Goal: Communication & Community: Answer question/provide support

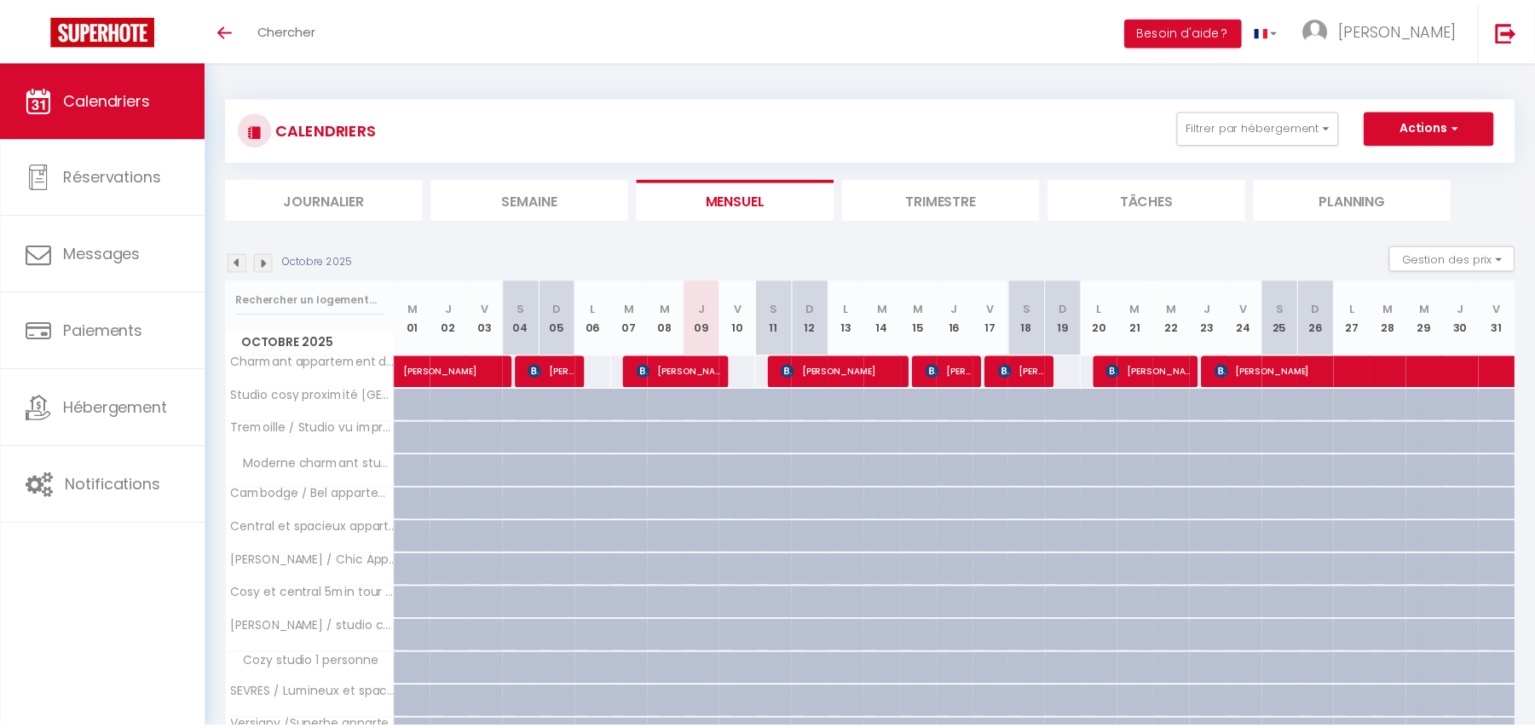
scroll to position [411, 0]
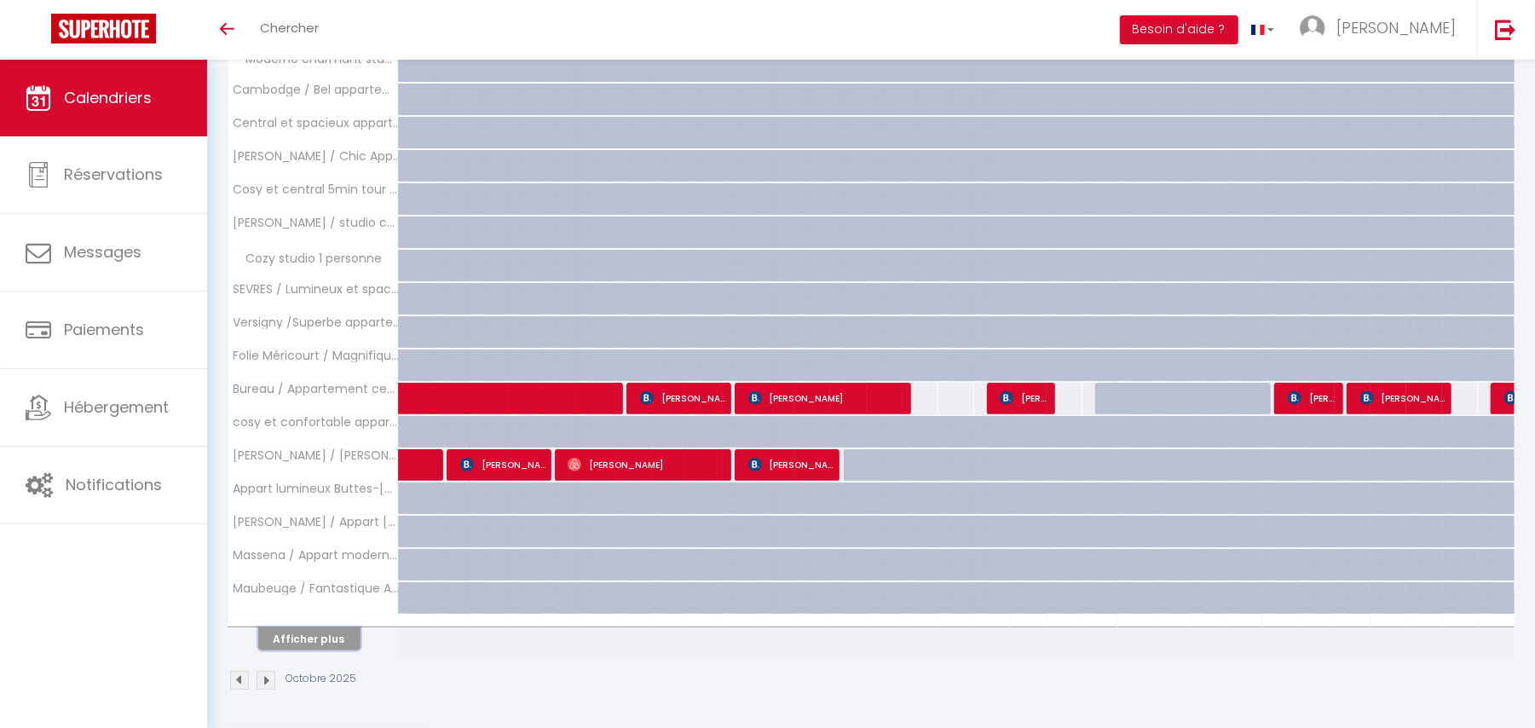
click at [310, 641] on button "Afficher plus" at bounding box center [309, 638] width 102 height 23
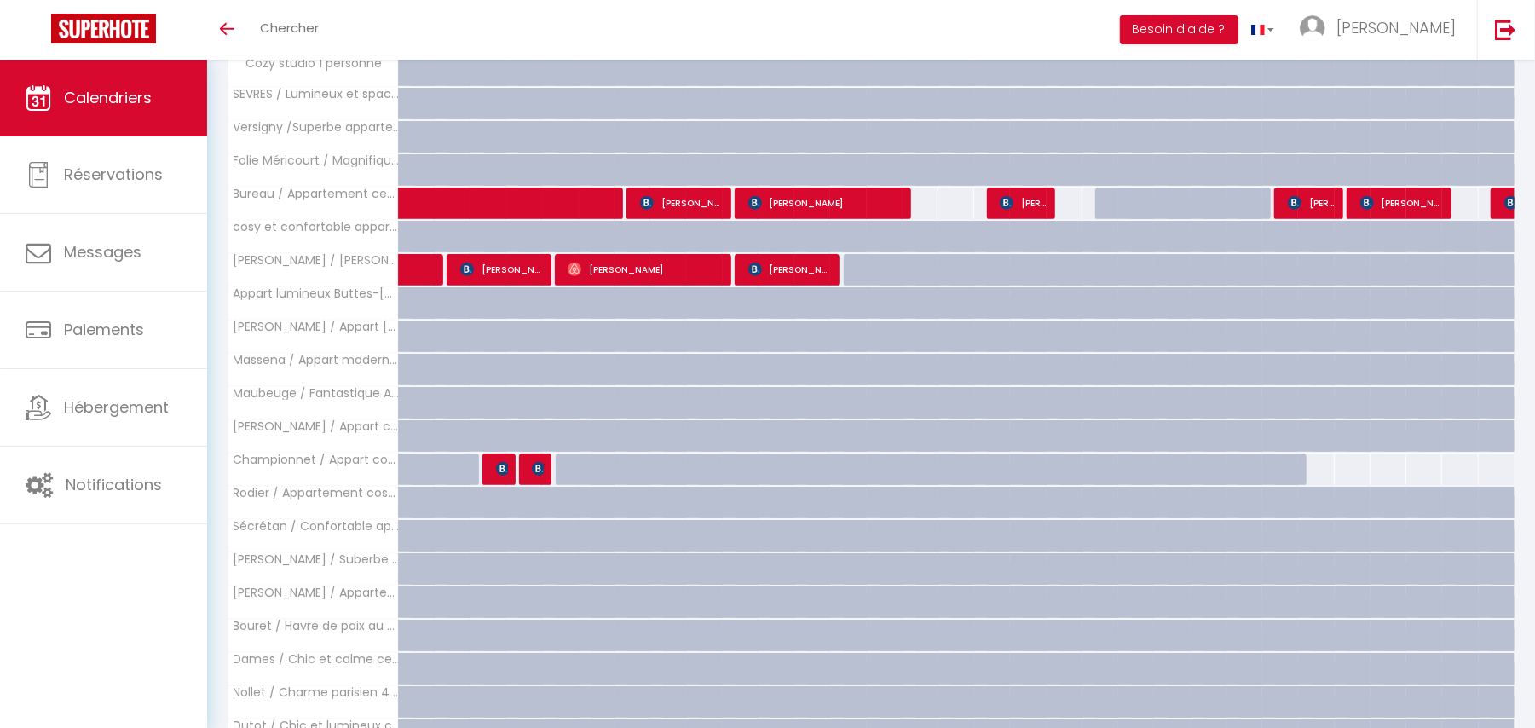
scroll to position [1082, 0]
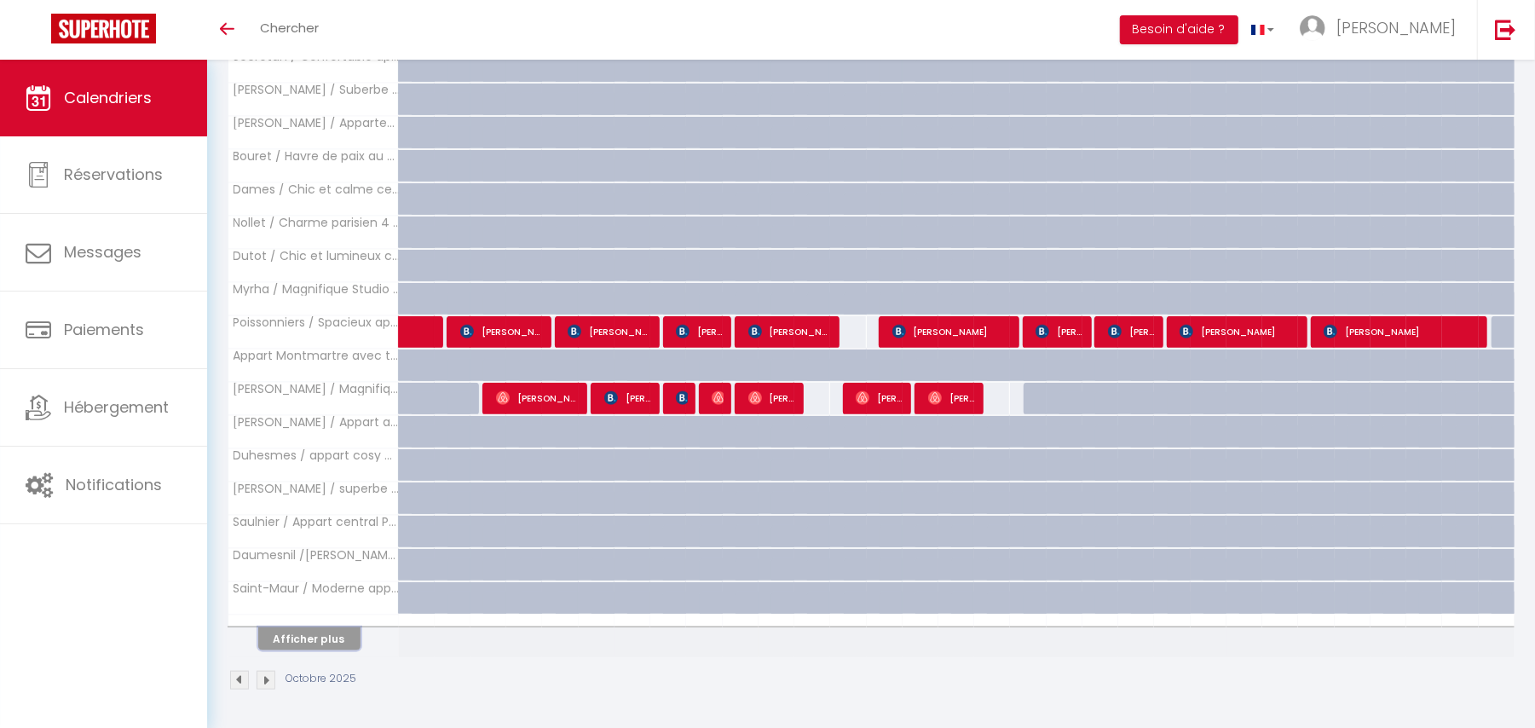
click at [290, 638] on button "Afficher plus" at bounding box center [309, 638] width 102 height 23
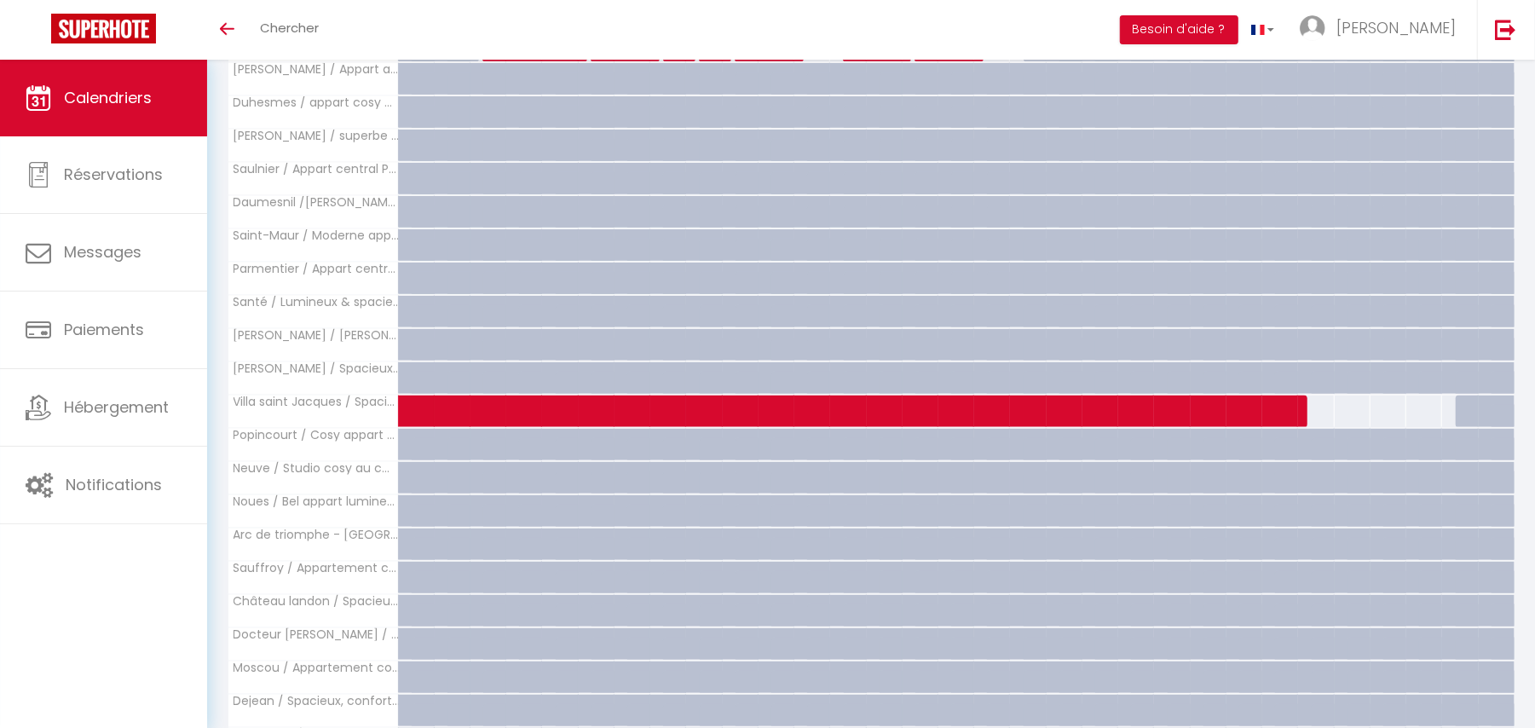
scroll to position [1753, 0]
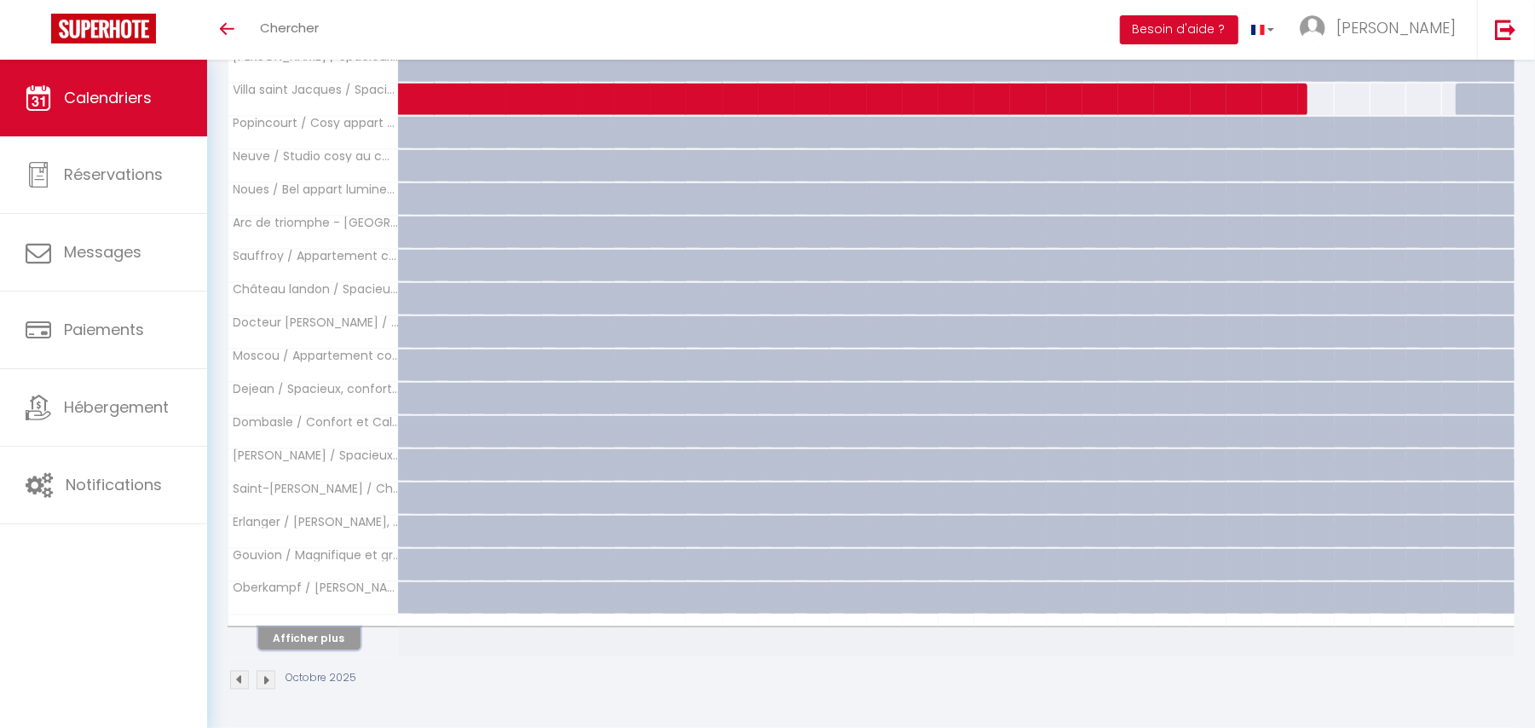
drag, startPoint x: 274, startPoint y: 642, endPoint x: 586, endPoint y: 488, distance: 348.8
click at [274, 642] on button "Afficher plus" at bounding box center [309, 638] width 102 height 23
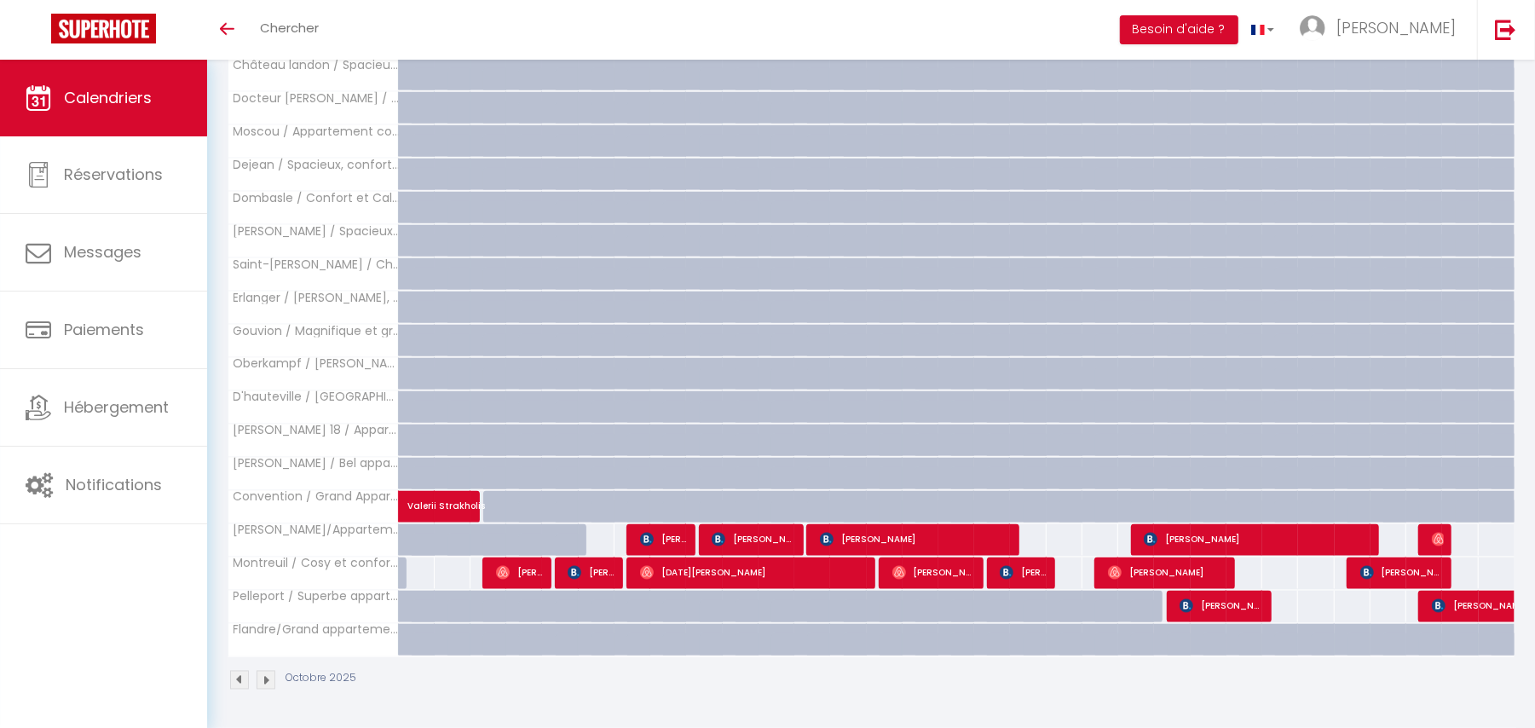
scroll to position [1171, 0]
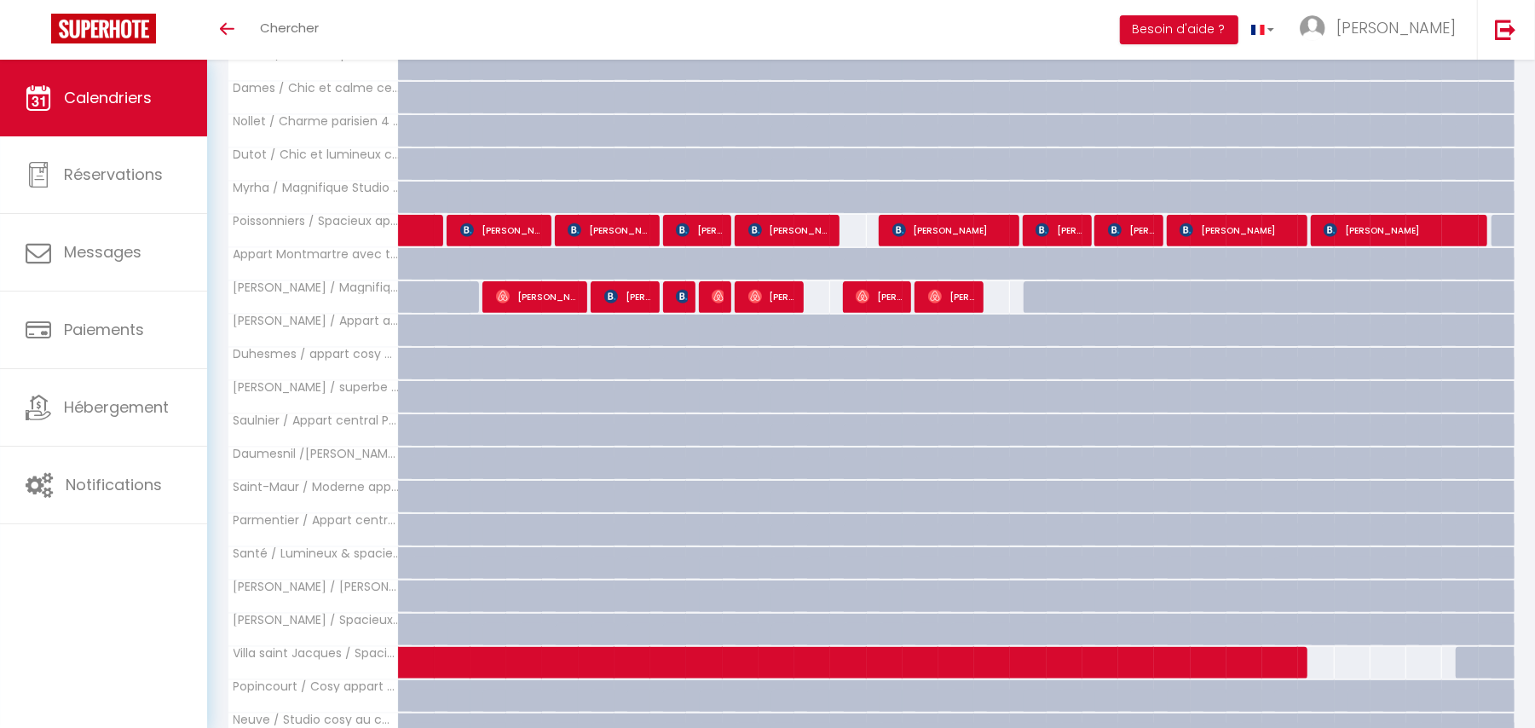
click at [385, 641] on th "[PERSON_NAME] / Spacieux appartement balcon" at bounding box center [313, 630] width 170 height 32
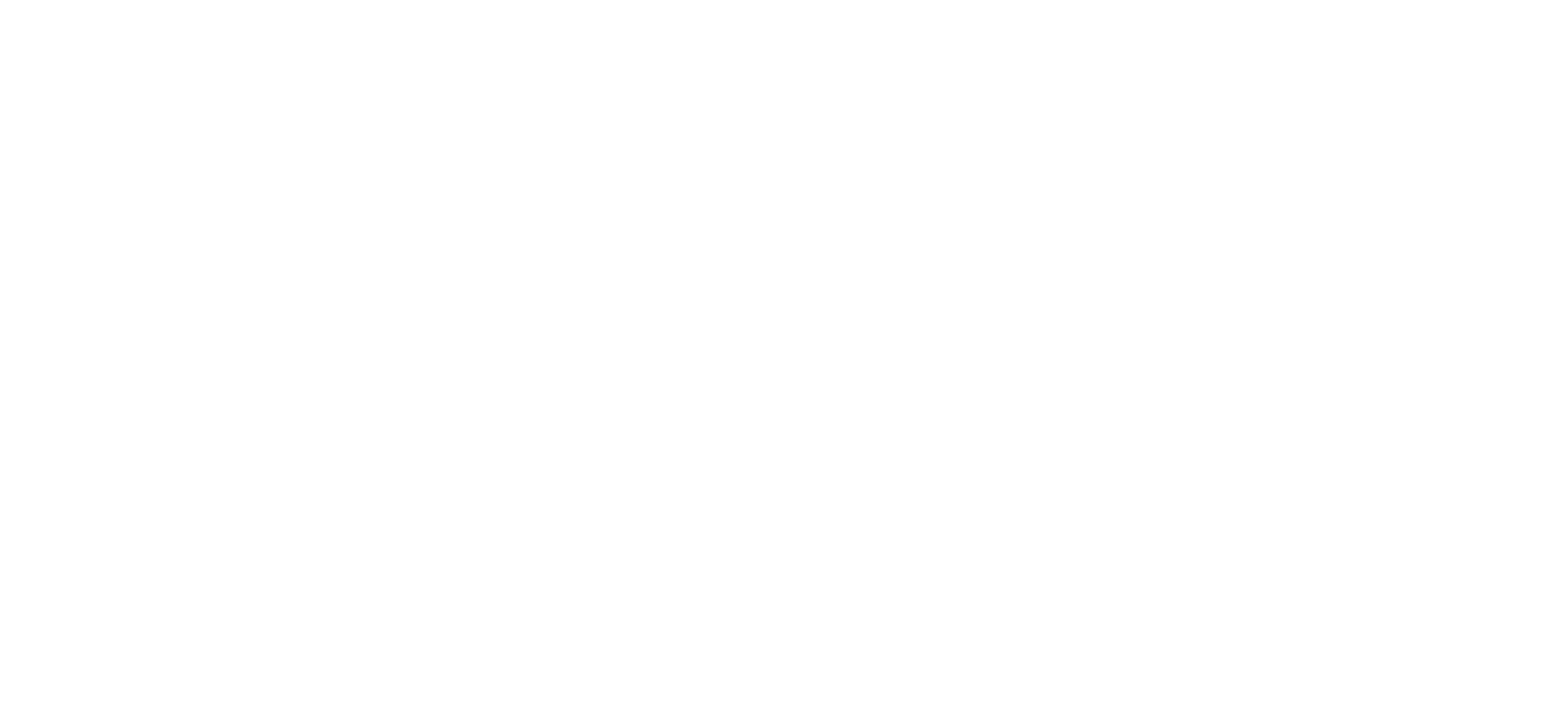
select select "message"
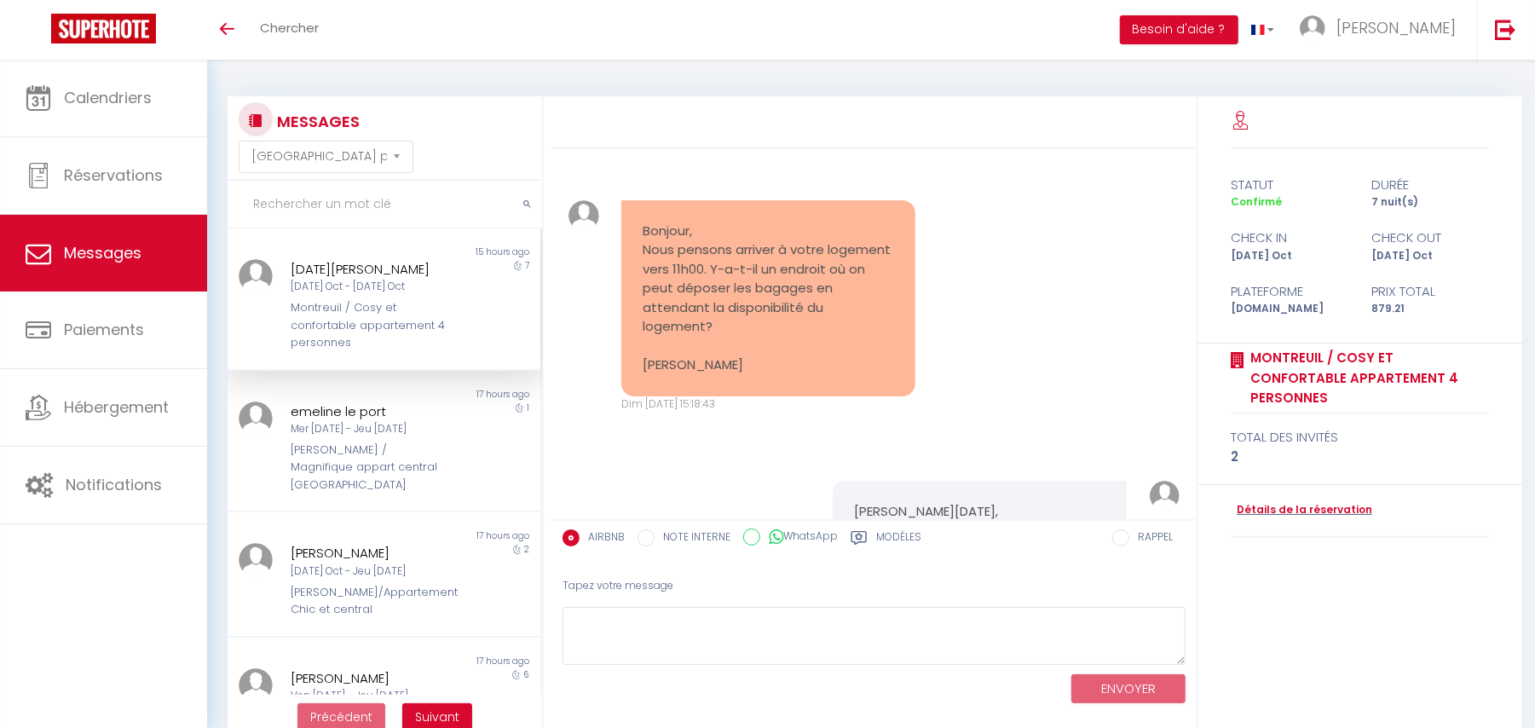
scroll to position [12558, 0]
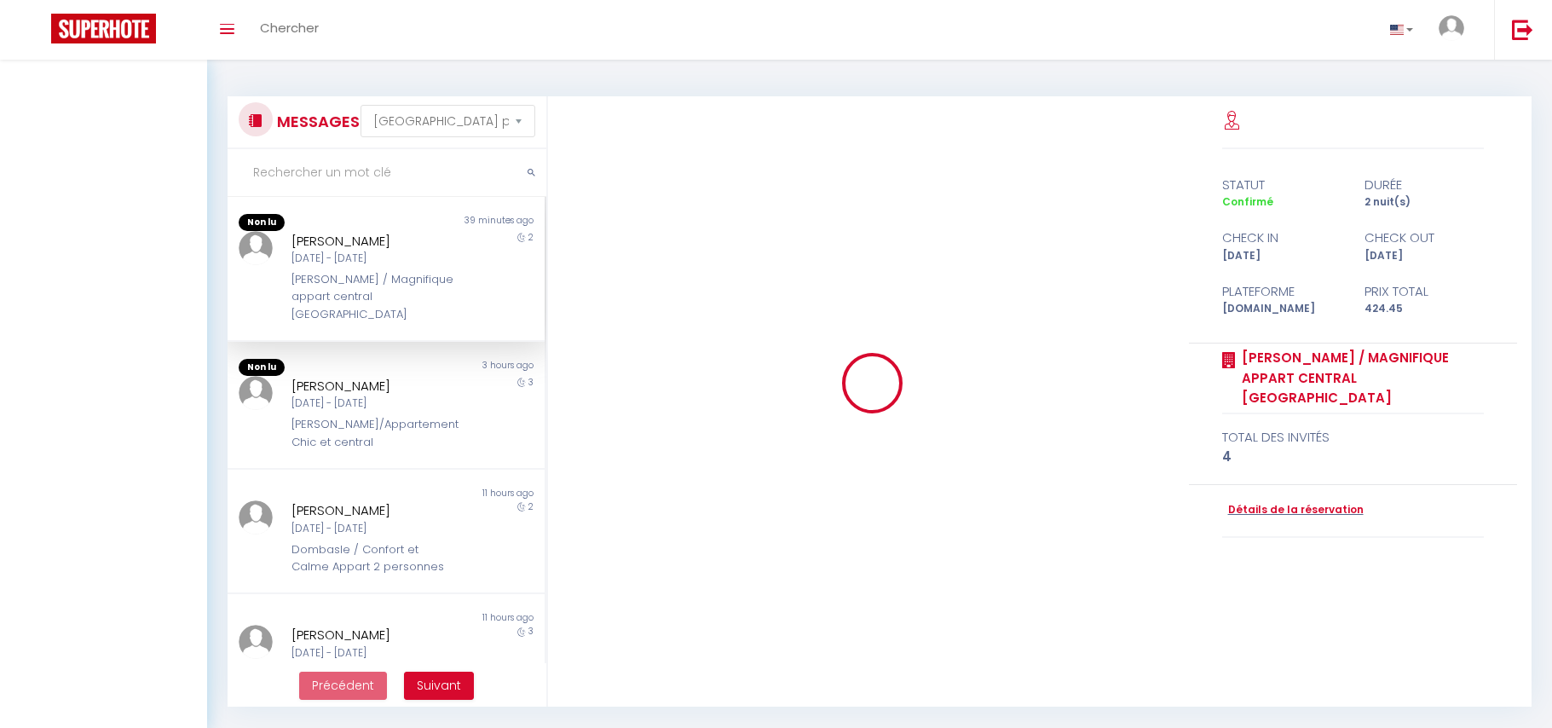
select select "message"
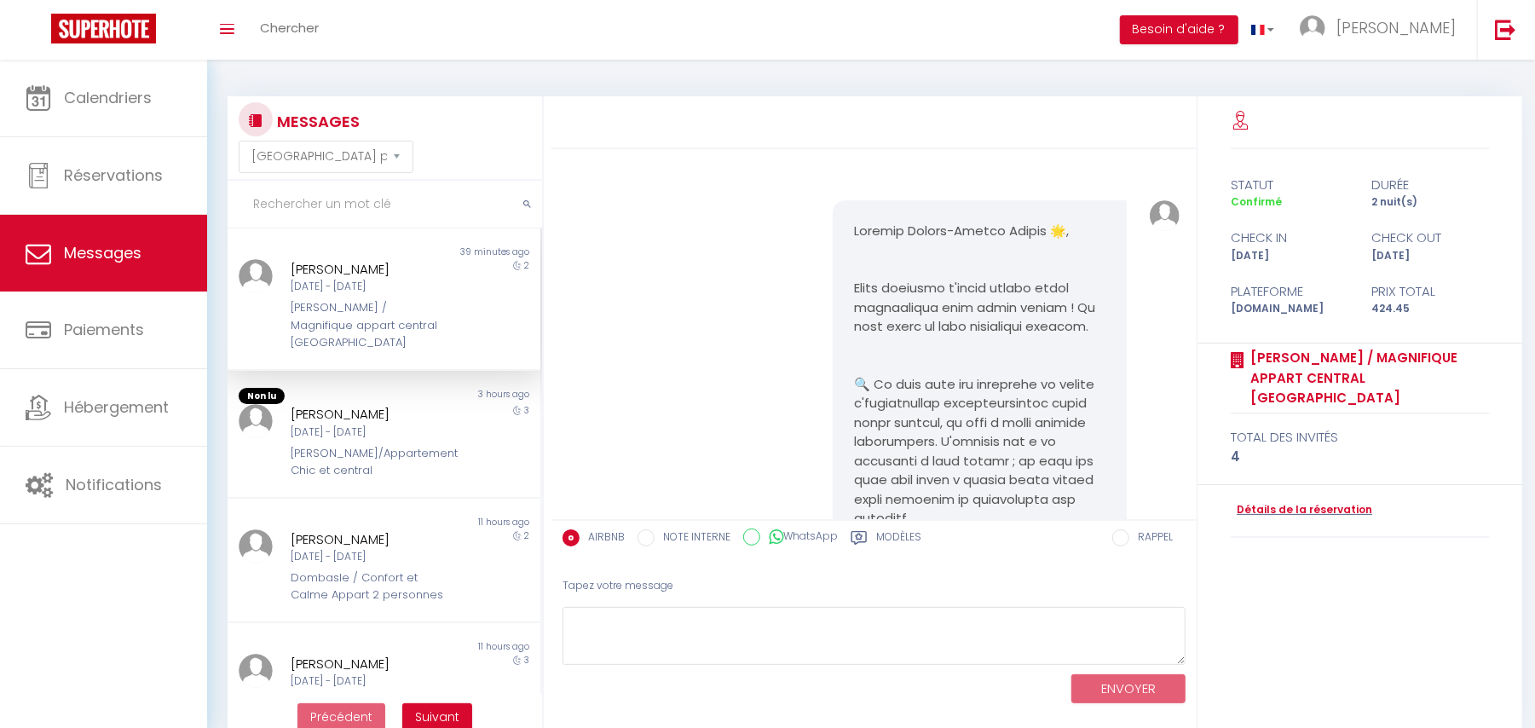
scroll to position [2664, 0]
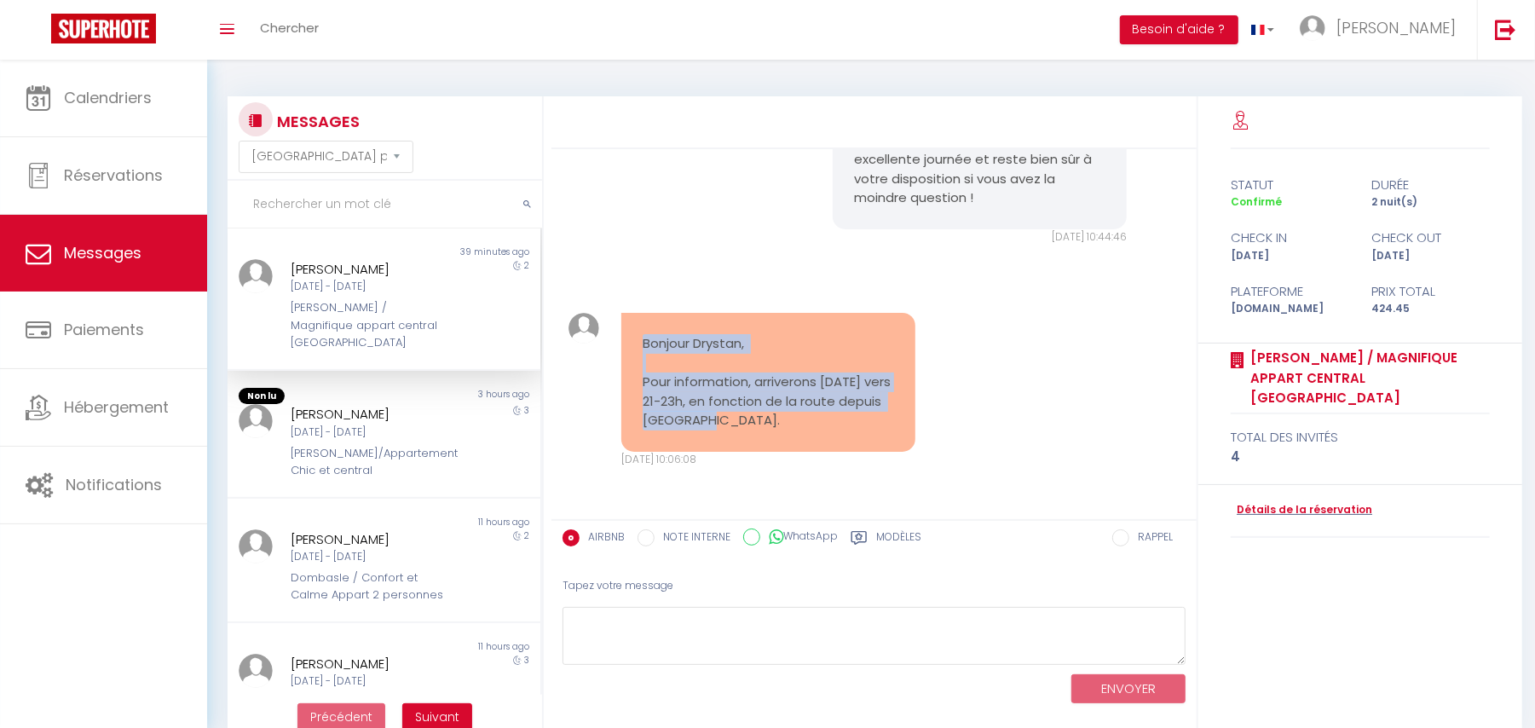
drag, startPoint x: 615, startPoint y: 342, endPoint x: 774, endPoint y: 431, distance: 182.8
click at [774, 431] on div "Bonjour Drystan, Pour information, arriverons demain vers 21-23h, en fonction d…" at bounding box center [768, 390] width 317 height 154
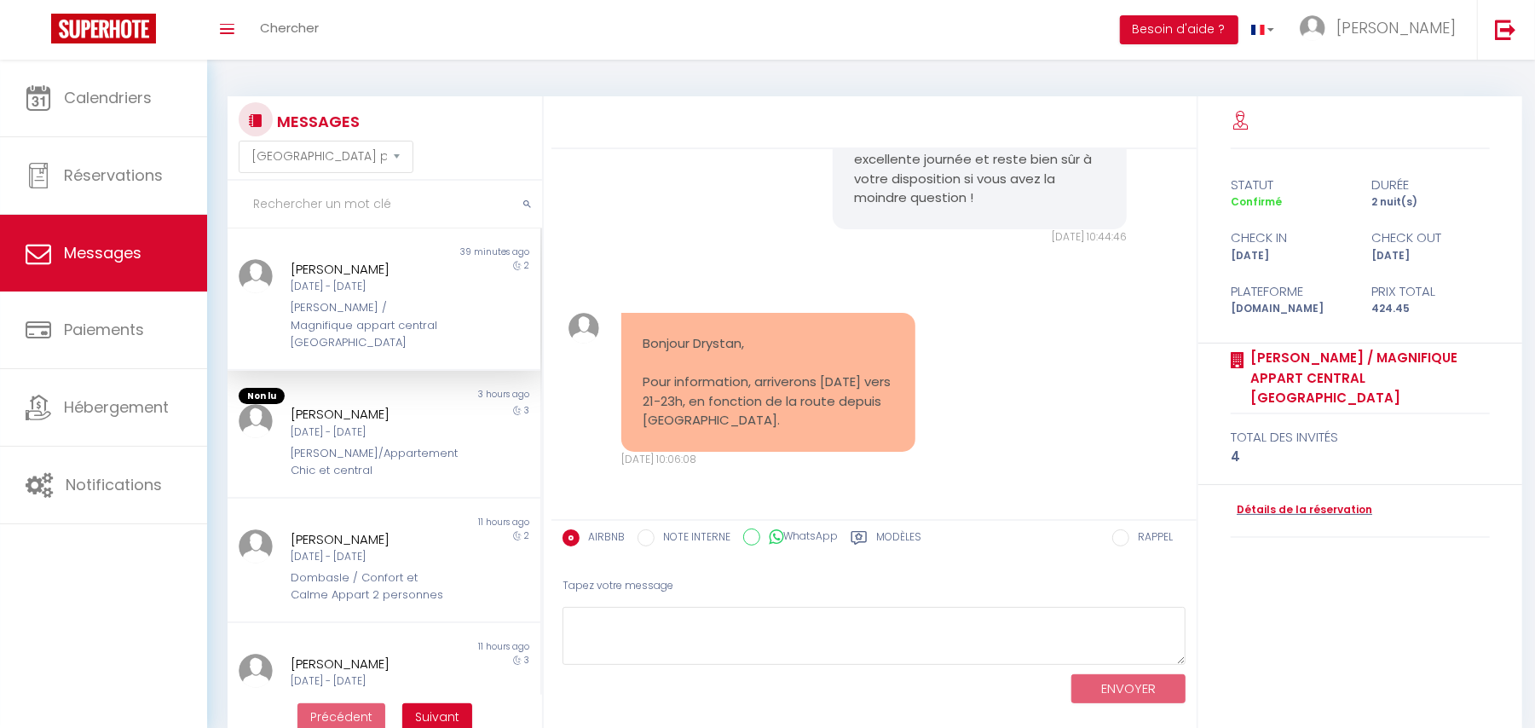
click at [727, 267] on div "Bonjour Pierre-Arthur, Je vous en prie 🙂 Je vous souhaite également une excelle…" at bounding box center [874, 148] width 634 height 261
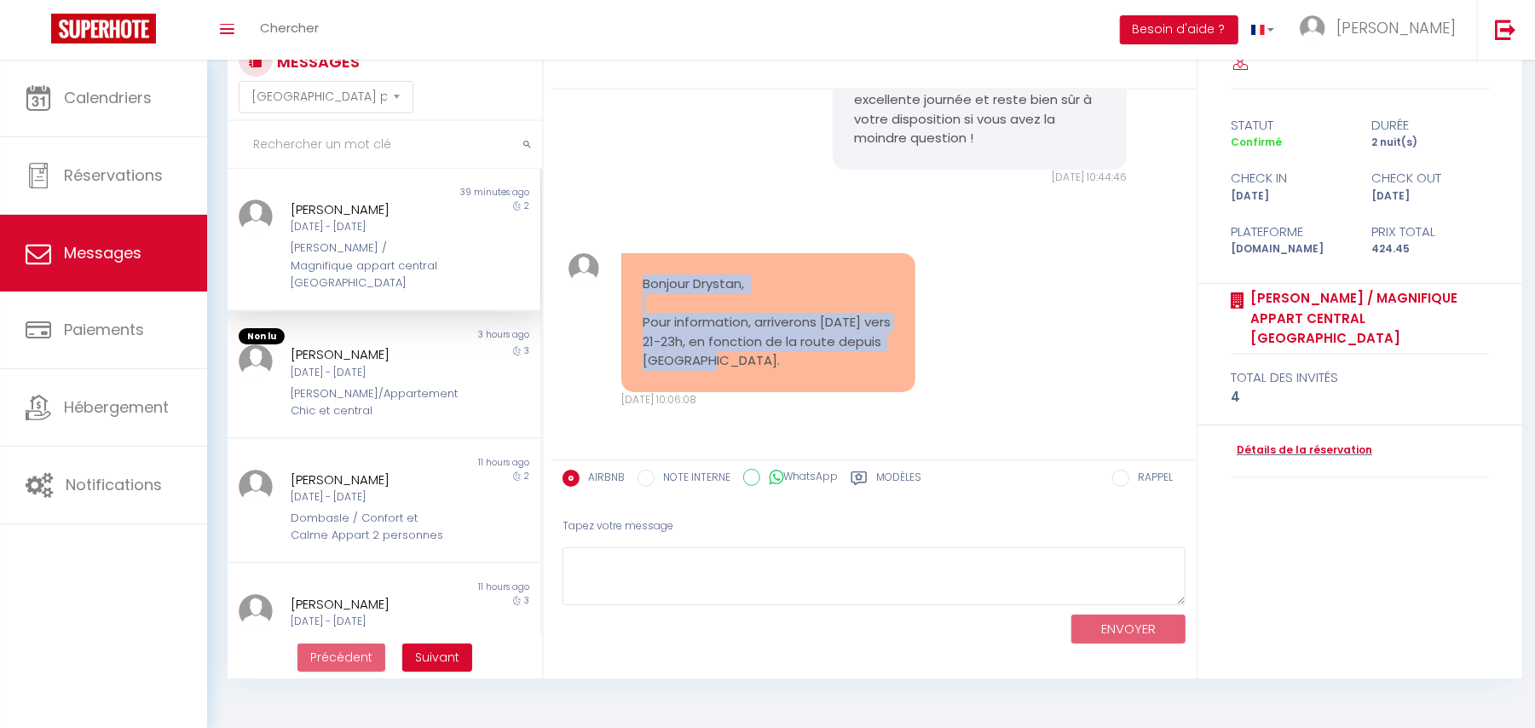
drag, startPoint x: 627, startPoint y: 263, endPoint x: 781, endPoint y: 370, distance: 186.8
click at [781, 370] on div "Bonjour Drystan, Pour information, arriverons demain vers 21-23h, en fonction d…" at bounding box center [768, 322] width 295 height 139
copy pre "Bonjour Drystan, Pour information, arriverons demain vers 21-23h, en fonction d…"
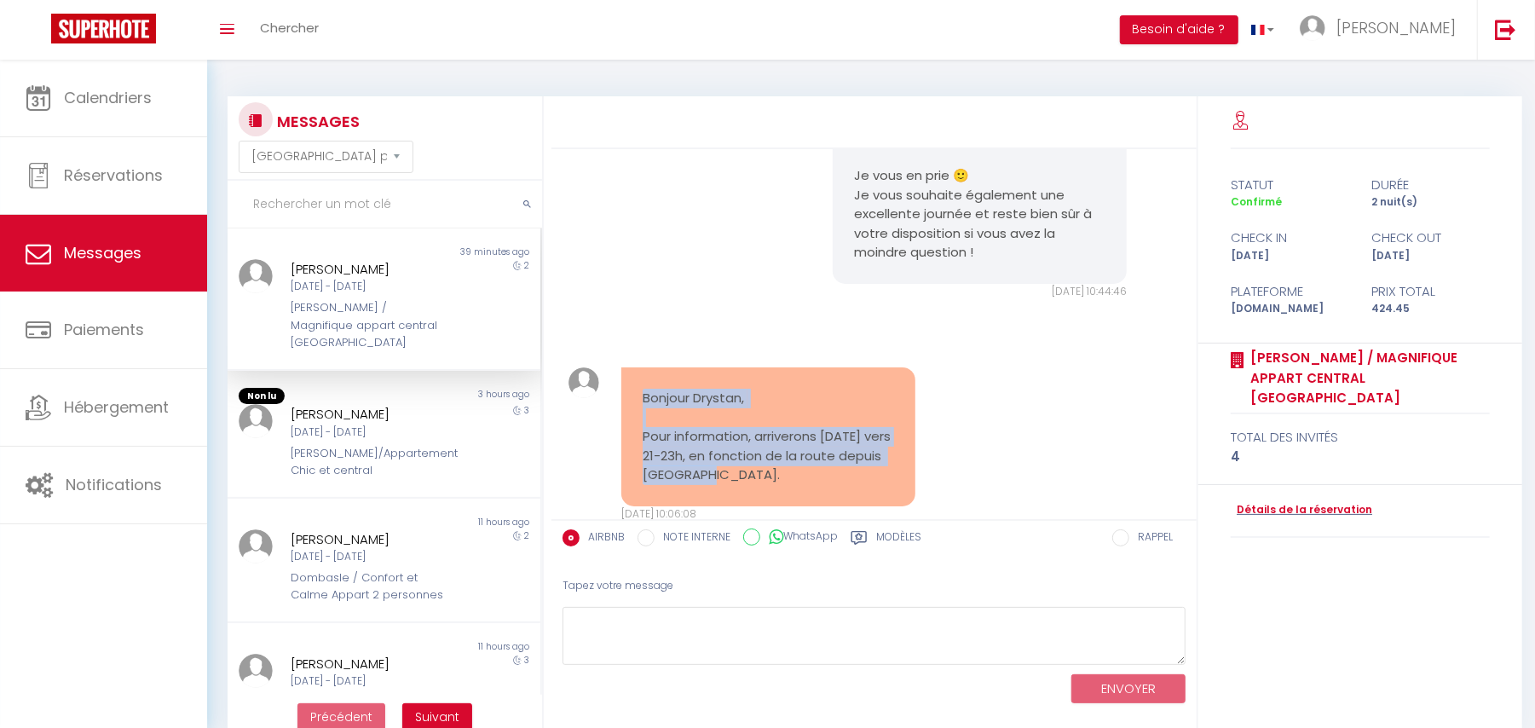
scroll to position [2550, 0]
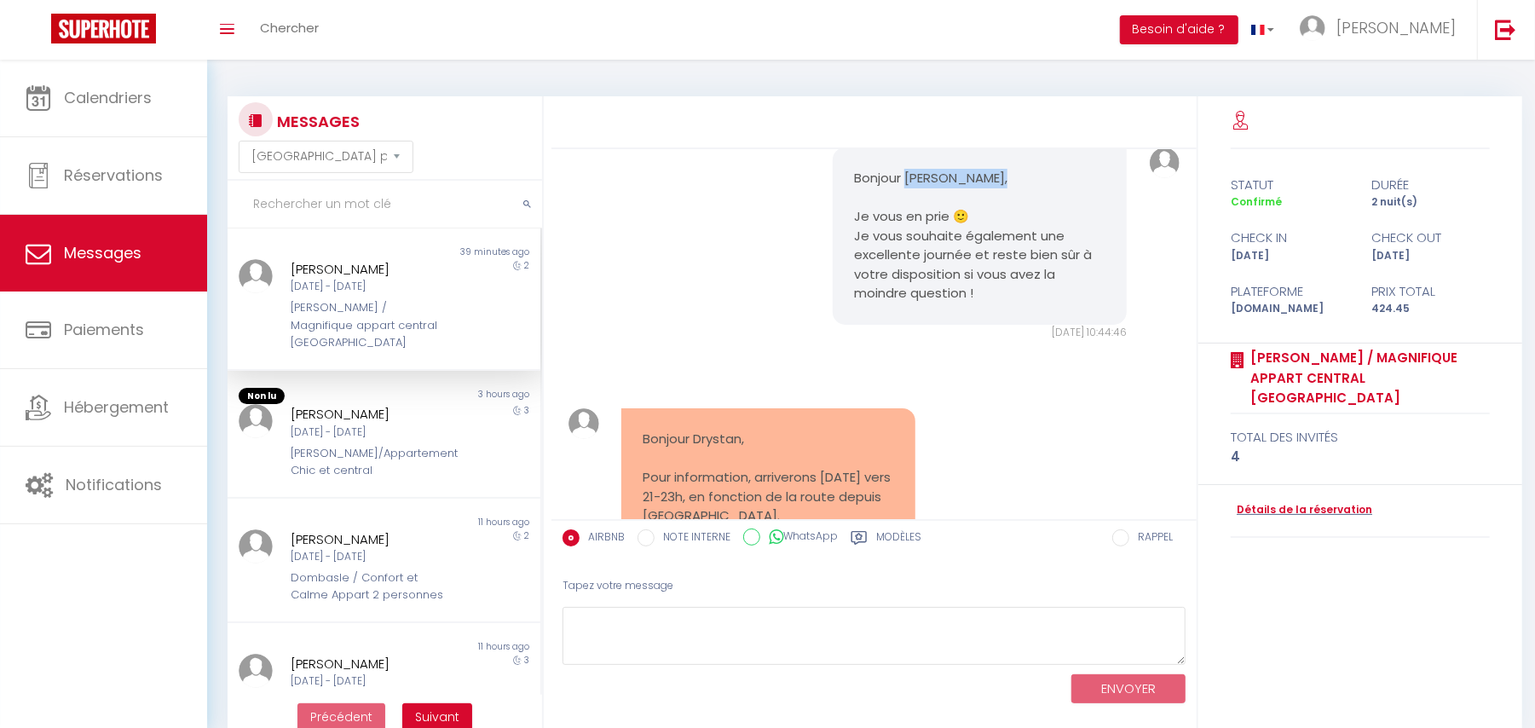
drag, startPoint x: 898, startPoint y: 194, endPoint x: 992, endPoint y: 199, distance: 94.7
click at [992, 199] on pre "Bonjour Pierre-Arthur, Je vous en prie 🙂 Je vous souhaite également une excelle…" at bounding box center [980, 236] width 252 height 135
copy pre "Pierre-Arthur,"
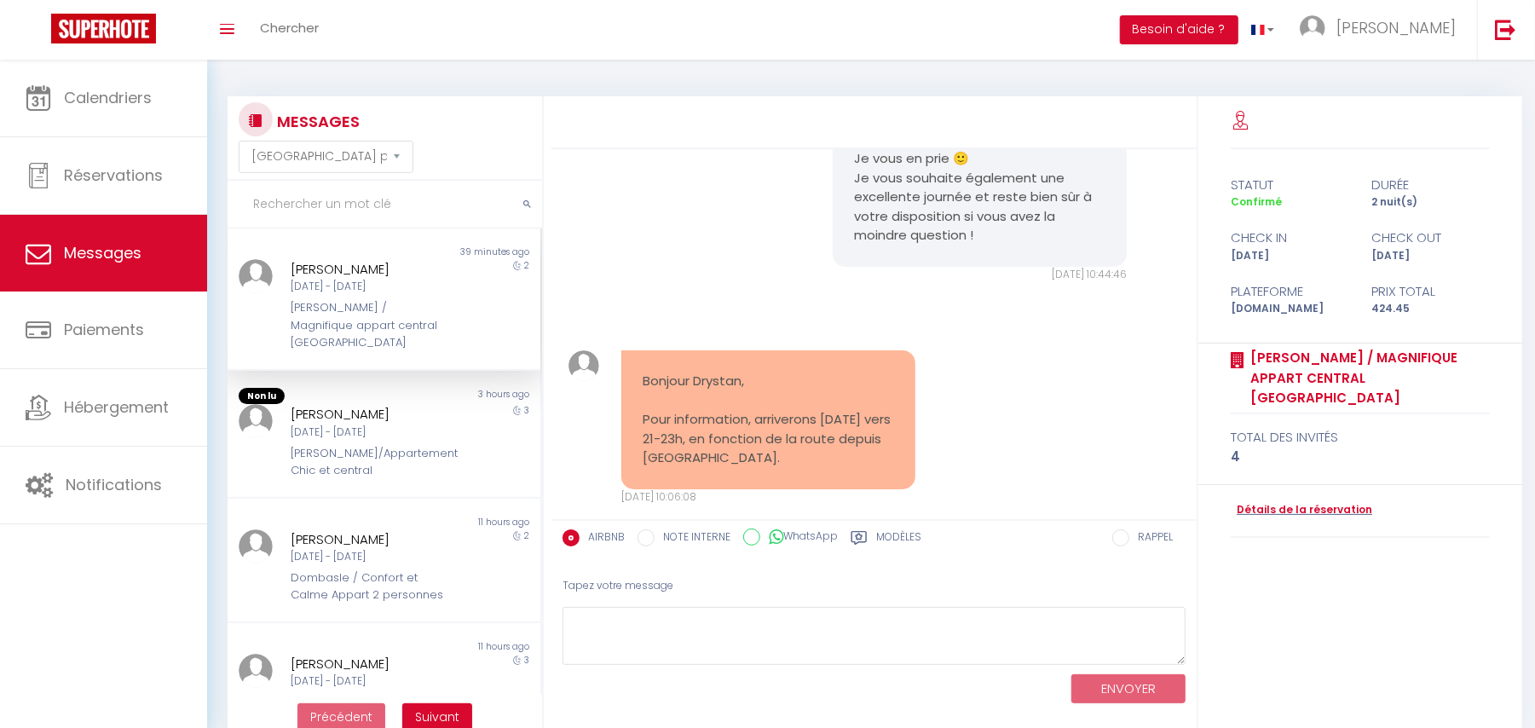
scroll to position [2664, 0]
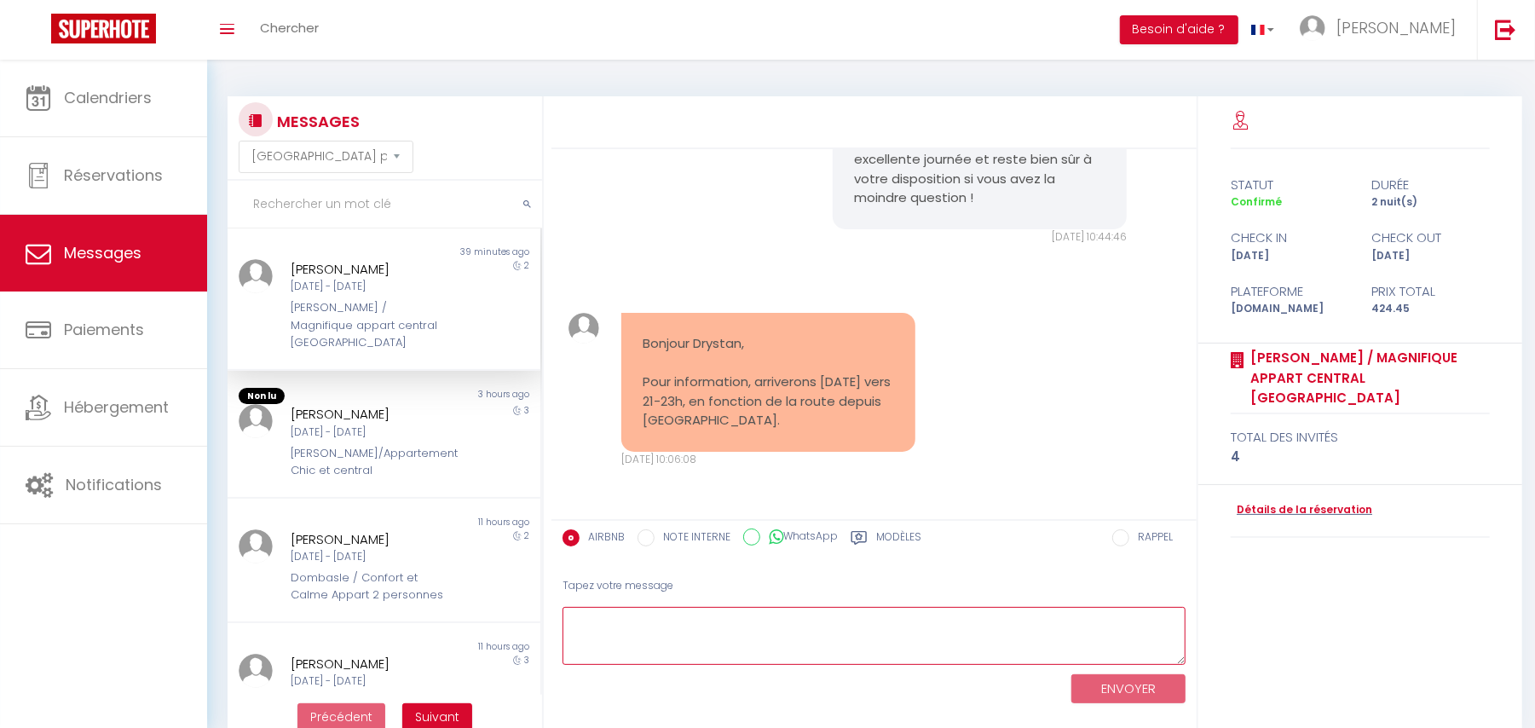
click at [738, 651] on textarea at bounding box center [874, 636] width 623 height 59
paste textarea "Bonjour Pierre-Arthur, Comme vous le savez, le check-in se fait entre 16h et 21…"
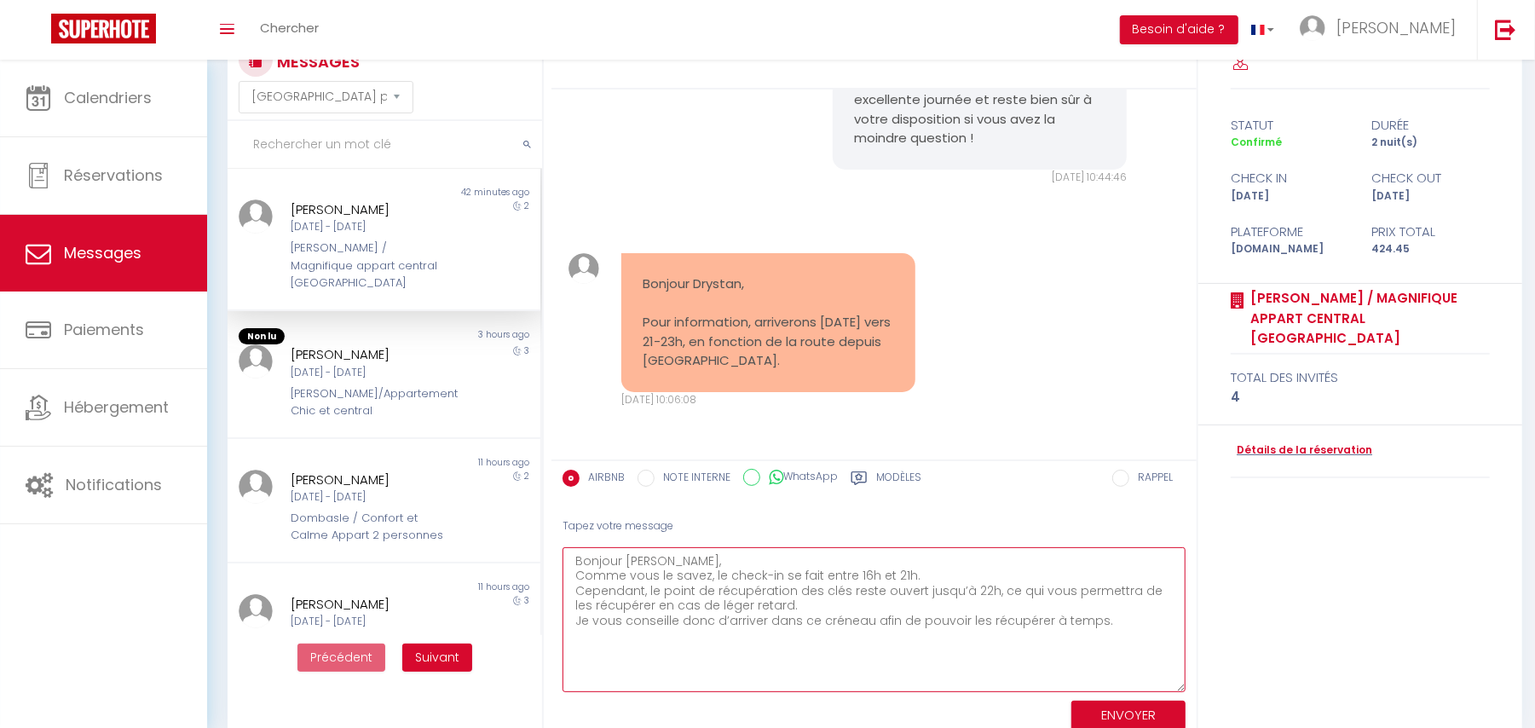
scroll to position [0, 0]
drag, startPoint x: 1181, startPoint y: 592, endPoint x: 1198, endPoint y: 731, distance: 140.8
click at [1198, 668] on html "🟢 Des questions ou besoin d'assistance pour la migration AirBnB? Prenez rdv >>>…" at bounding box center [767, 304] width 1535 height 728
click at [728, 561] on textarea "Bonjour Pierre-Arthur, Comme vous le savez, le check-in se fait entre 16h et 21…" at bounding box center [874, 646] width 623 height 199
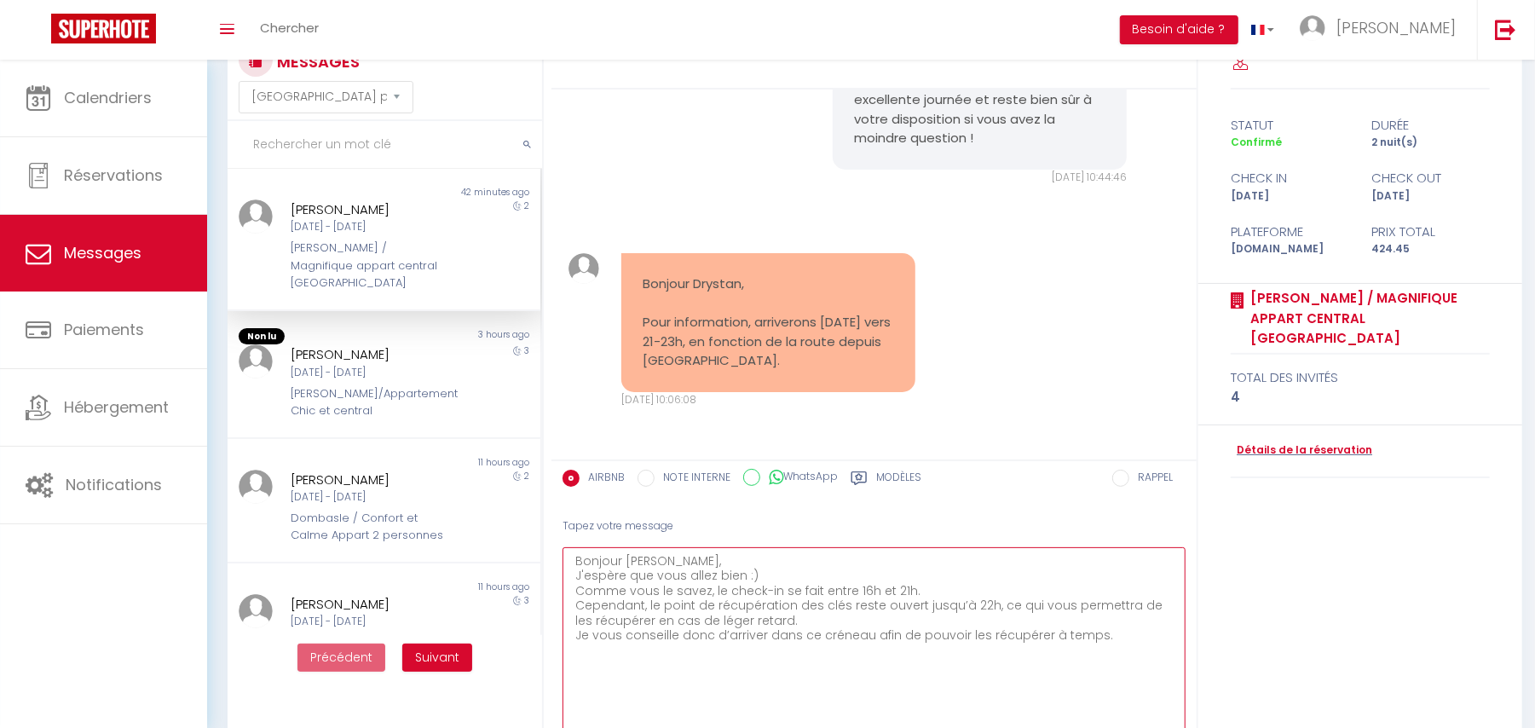
drag, startPoint x: 641, startPoint y: 587, endPoint x: 907, endPoint y: 592, distance: 266.0
click at [907, 592] on textarea "Bonjour Pierre-Arthur, J'espère que vous allez bien :) Comme vous le savez, le …" at bounding box center [874, 646] width 623 height 199
drag, startPoint x: 634, startPoint y: 607, endPoint x: 1013, endPoint y: 615, distance: 378.5
click at [1013, 615] on textarea "Bonjour Pierre-Arthur, J'espère que vous allez bien :) Comme vous le savez, le …" at bounding box center [874, 646] width 623 height 199
drag, startPoint x: 615, startPoint y: 634, endPoint x: 783, endPoint y: 634, distance: 167.9
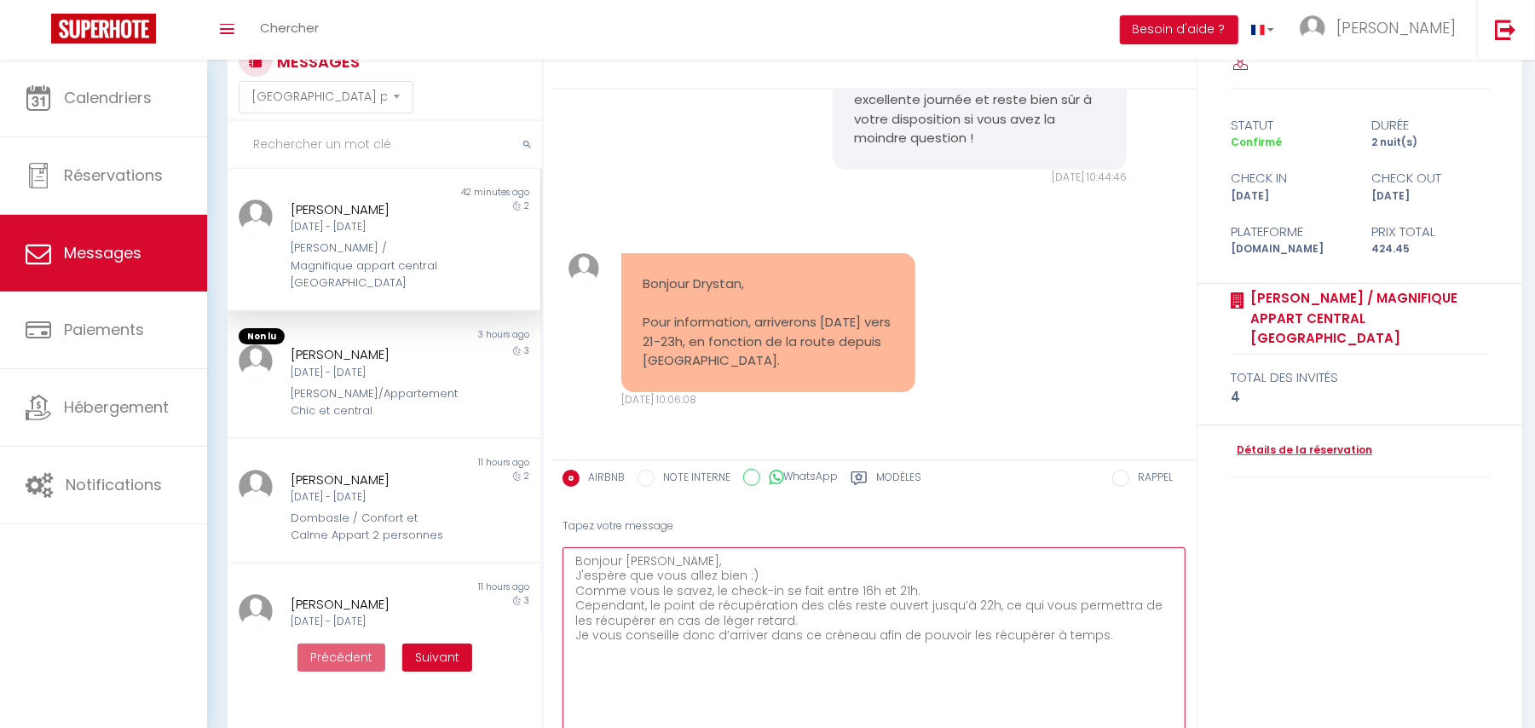
click at [783, 634] on textarea "Bonjour Pierre-Arthur, J'espère que vous allez bien :) Comme vous le savez, le …" at bounding box center [874, 646] width 623 height 199
click at [1113, 642] on textarea "Bonjour Pierre-Arthur, J'espère que vous allez bien :) Comme vous le savez, le …" at bounding box center [874, 646] width 623 height 199
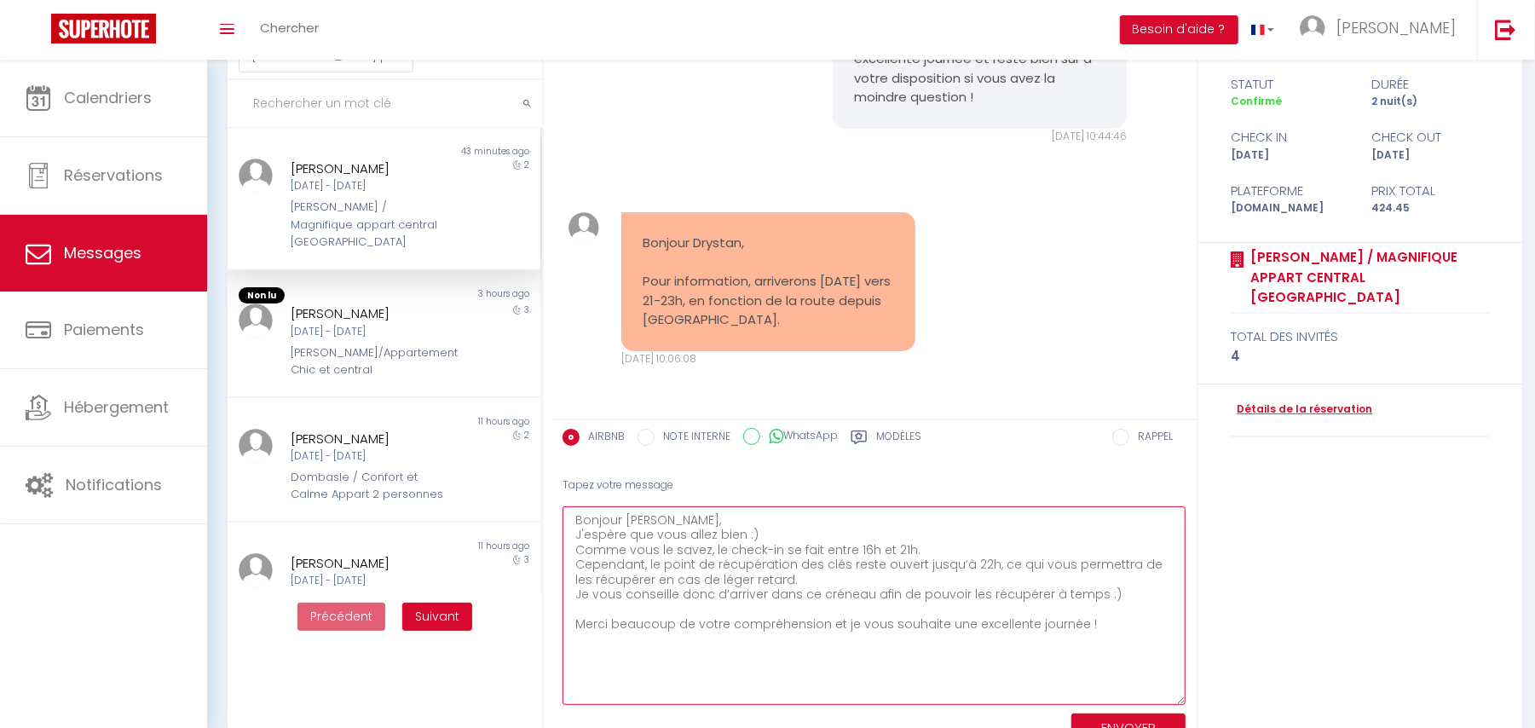
scroll to position [141, 0]
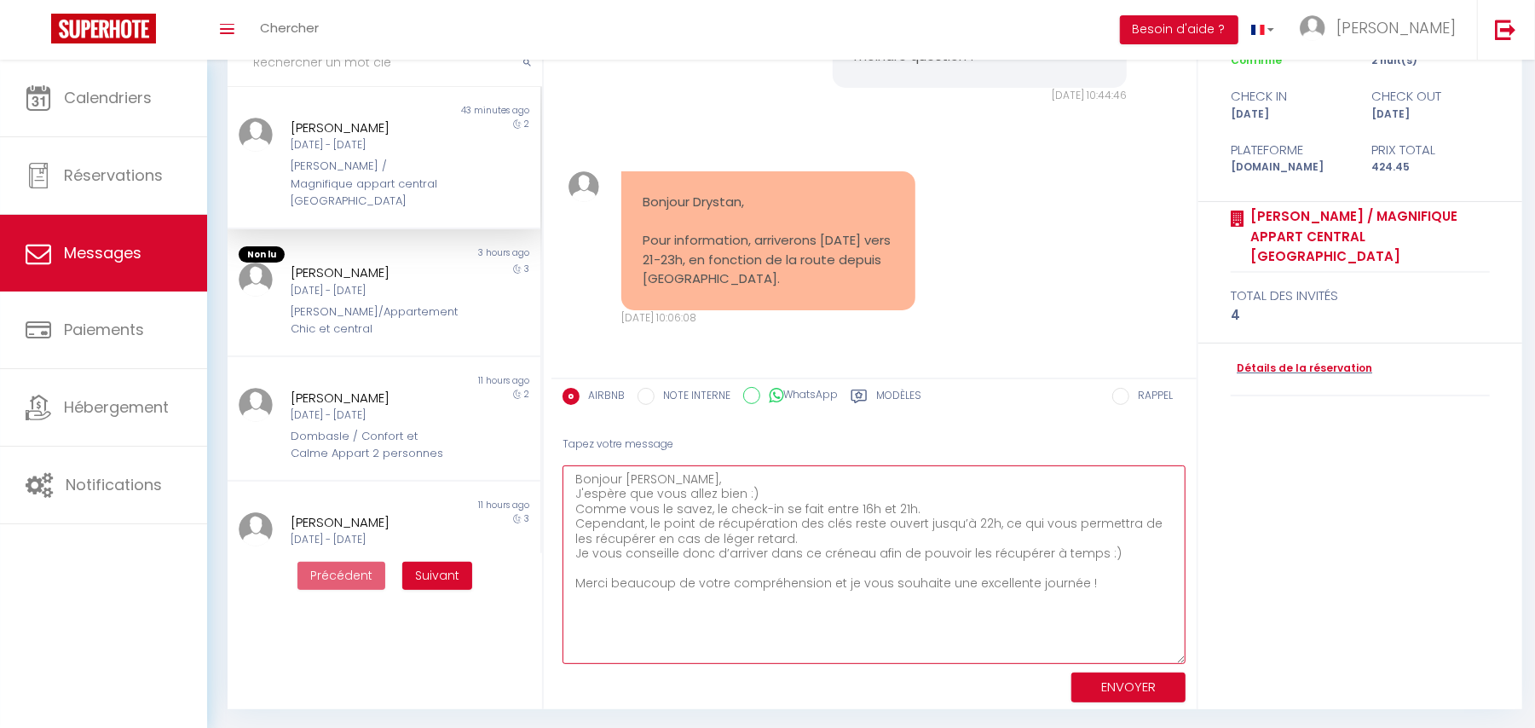
drag, startPoint x: 602, startPoint y: 584, endPoint x: 1164, endPoint y: 590, distance: 561.8
click at [1164, 590] on textarea "Bonjour [PERSON_NAME], J'espère que vous allez bien :) Comme vous le savez, le …" at bounding box center [874, 564] width 623 height 199
type textarea "Bonjour [PERSON_NAME], J'espère que vous allez bien :) Comme vous le savez, le …"
click at [1118, 679] on button "ENVOYER" at bounding box center [1128, 688] width 114 height 30
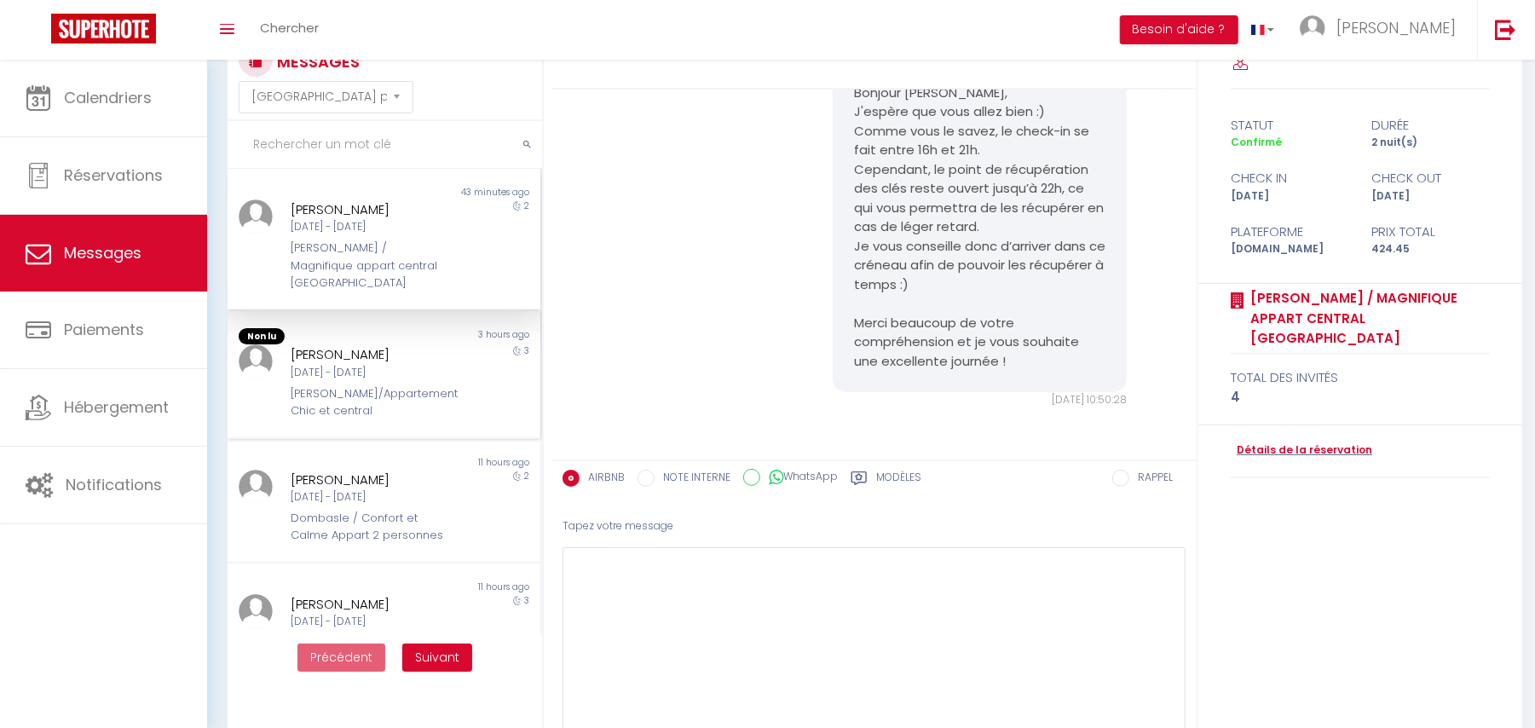
click at [339, 385] on div "[PERSON_NAME]/Appartement Chic et central" at bounding box center [371, 402] width 160 height 35
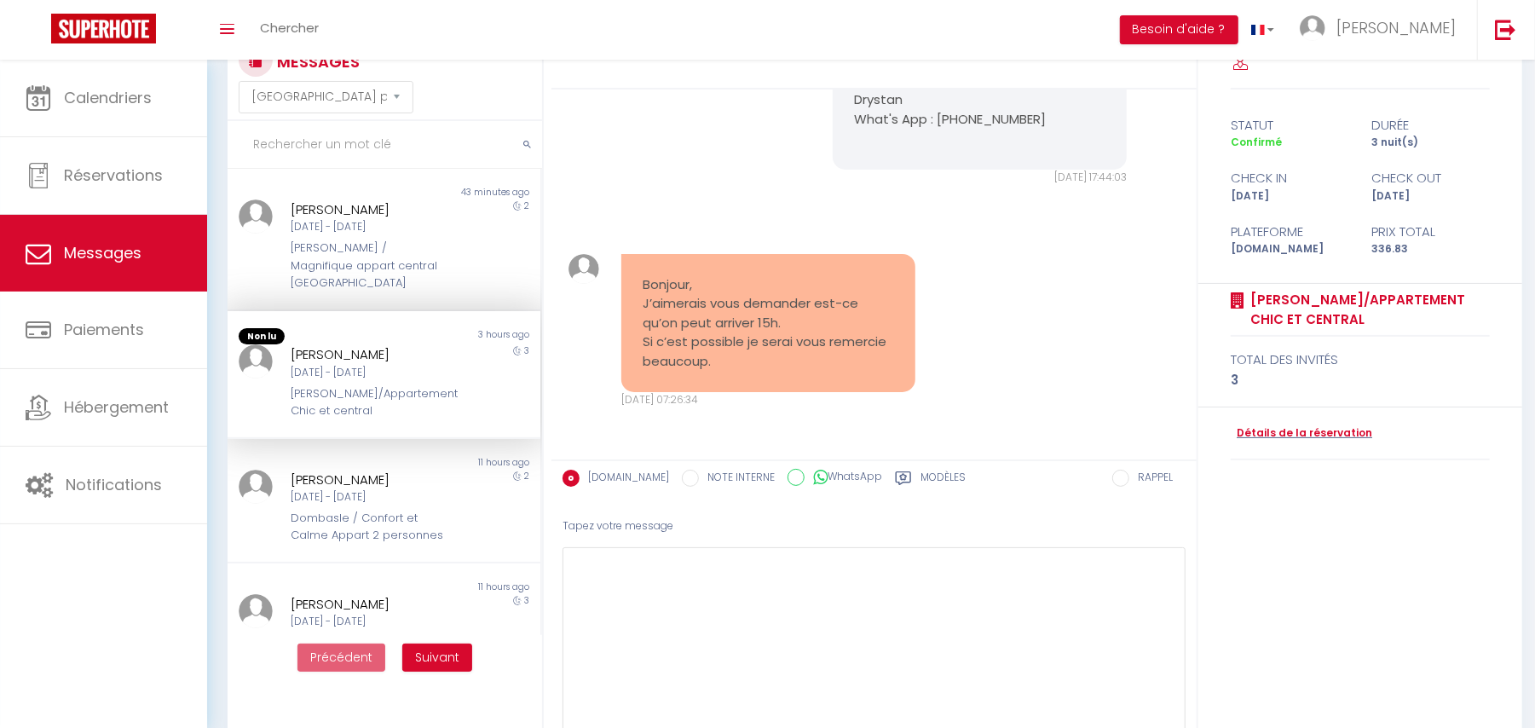
scroll to position [2142, 0]
drag, startPoint x: 632, startPoint y: 284, endPoint x: 820, endPoint y: 369, distance: 206.0
click at [820, 369] on div "Bonjour, J’aimerais vous demander est-ce qu’on peut arriver 15h. Si c’est possi…" at bounding box center [768, 323] width 295 height 139
copy pre "Bonjour, J’aimerais vous demander est-ce qu’on peut arriver 15h. Si c’est possi…"
click at [765, 615] on textarea at bounding box center [874, 646] width 623 height 199
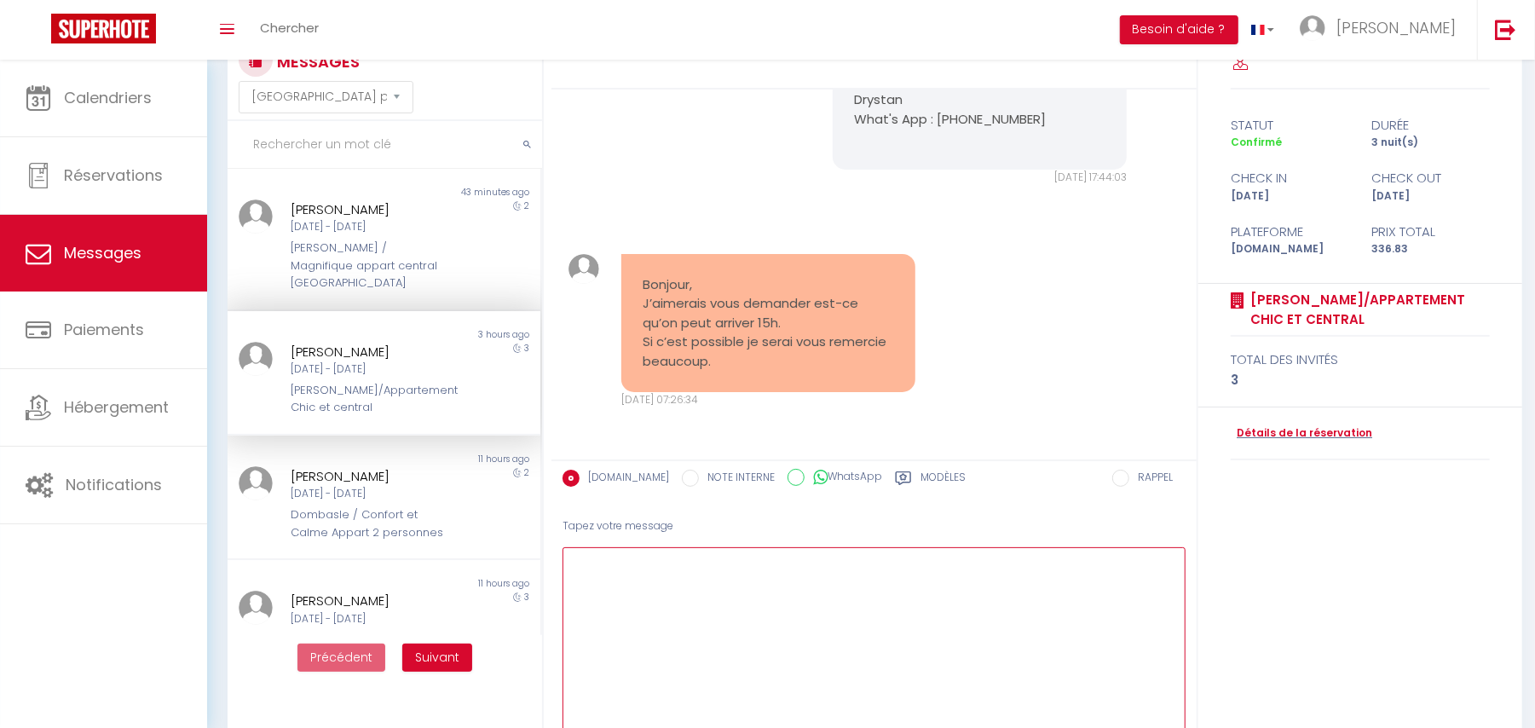
paste textarea "Bonjour Ivanna, Pour le moment, je ne peux pas encore vous confirmer un check-i…"
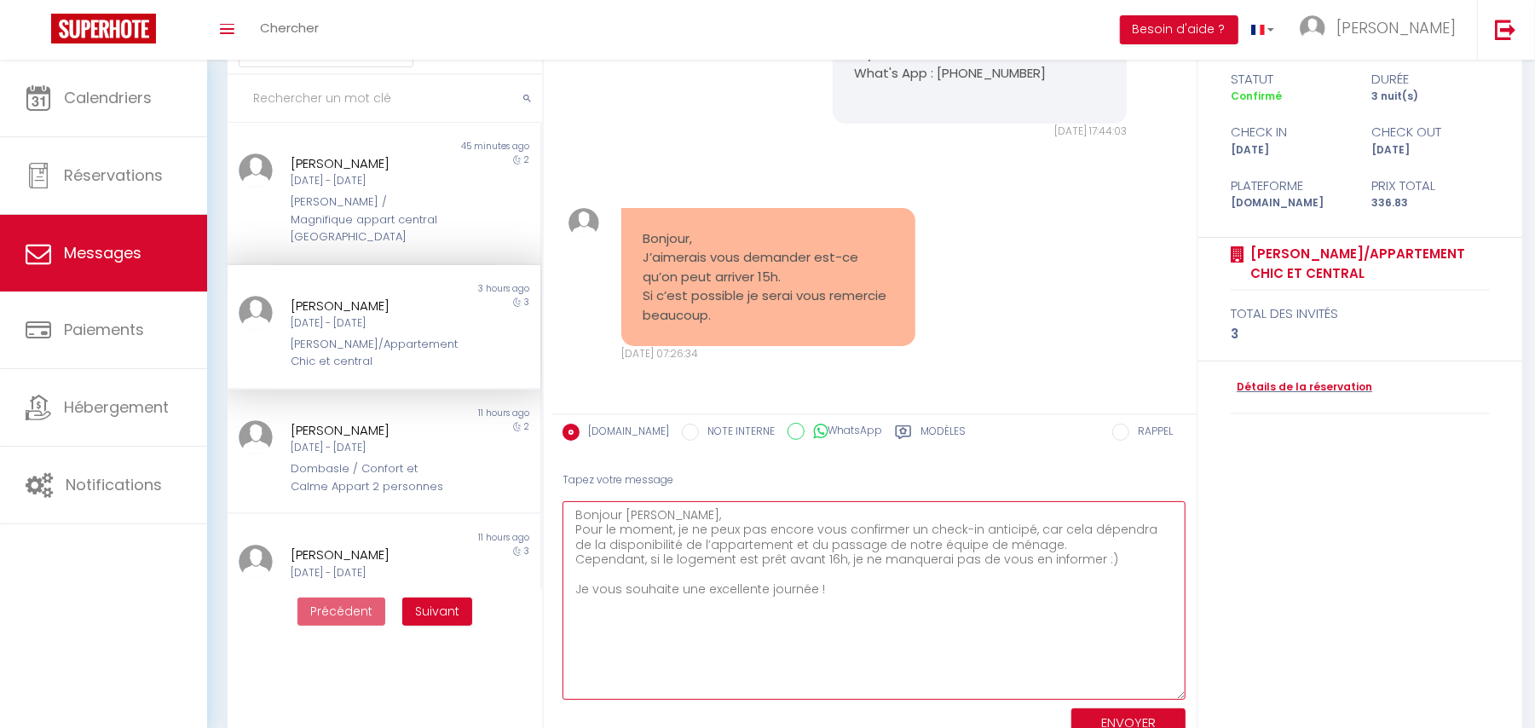
scroll to position [141, 0]
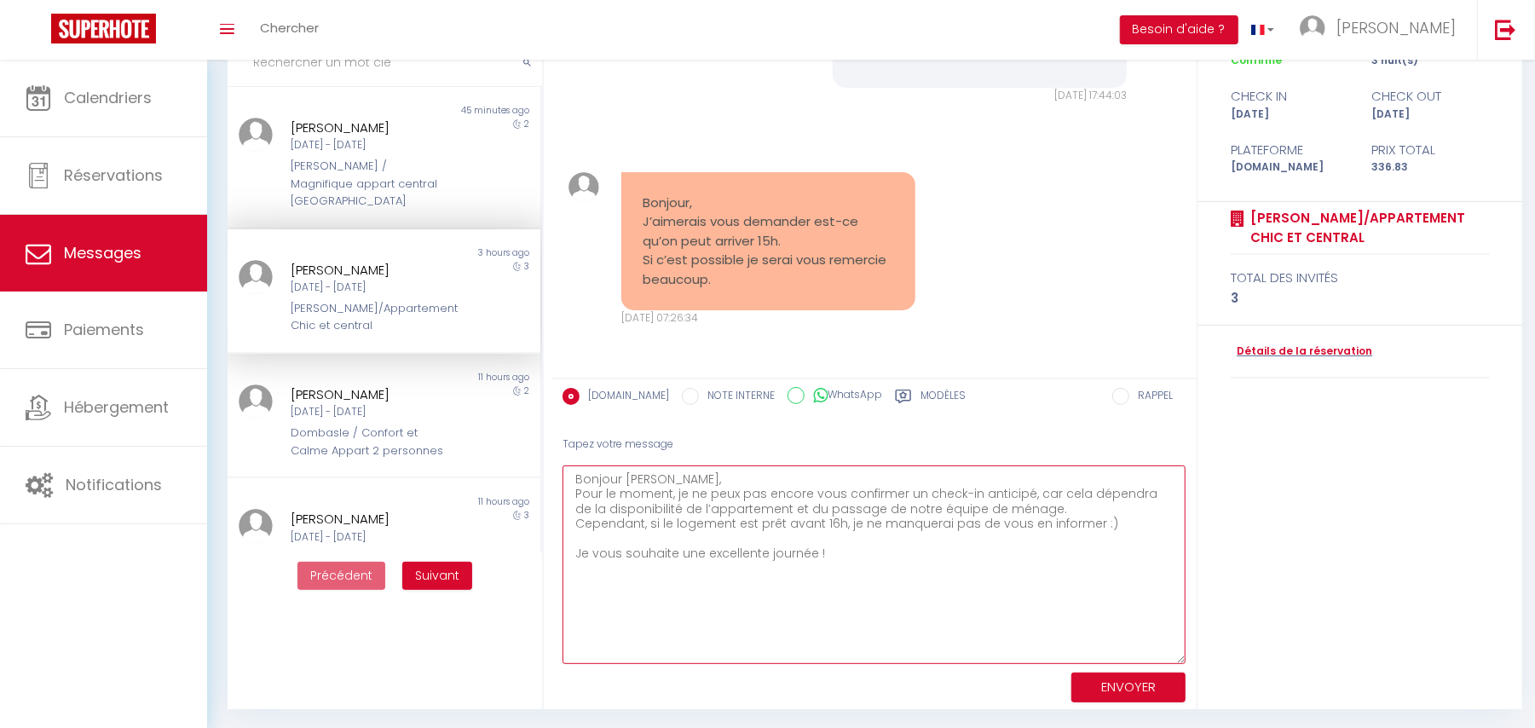
drag, startPoint x: 587, startPoint y: 495, endPoint x: 825, endPoint y: 564, distance: 247.6
click at [844, 560] on textarea "Bonjour Ivanna, Pour le moment, je ne peux pas encore vous confirmer un check-i…" at bounding box center [874, 564] width 623 height 199
click at [817, 564] on textarea "Bonjour Ivanna, Pour le moment, je ne peux pas encore vous confirmer un check-i…" at bounding box center [874, 564] width 623 height 199
type textarea "Bonjour Ivanna, Pour le moment, je ne peux pas encore vous confirmer un check-i…"
click at [1122, 692] on button "ENVOYER" at bounding box center [1128, 688] width 114 height 30
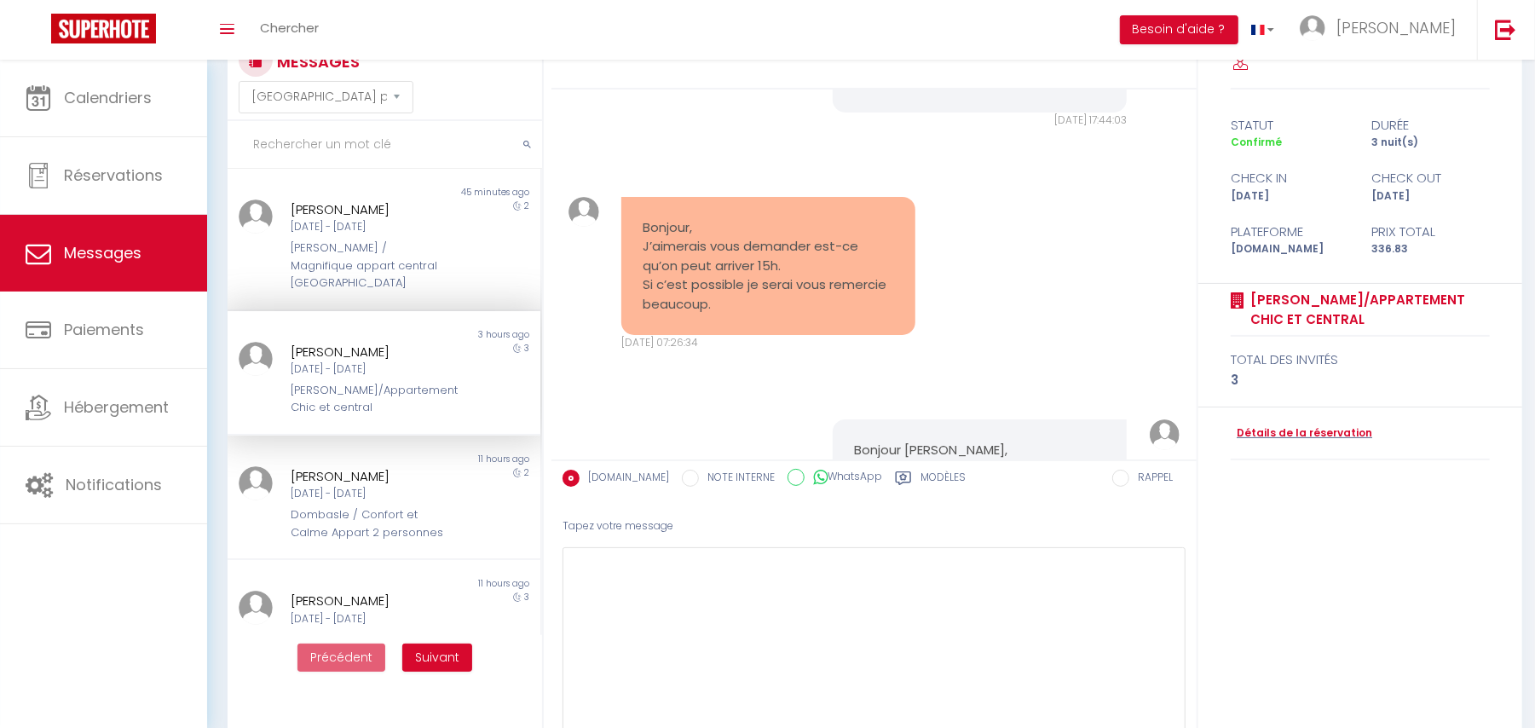
scroll to position [2499, 0]
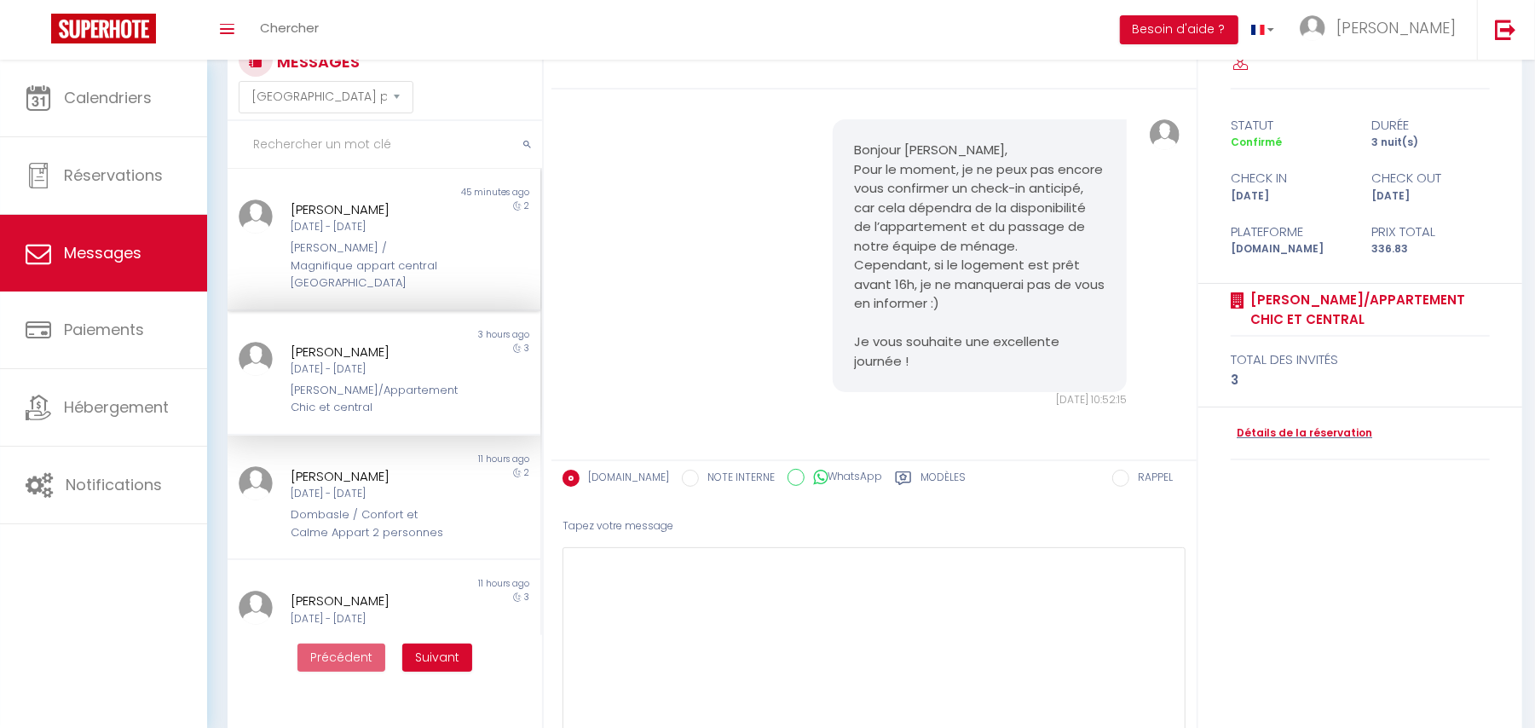
click at [427, 240] on div "[PERSON_NAME] / Magnifique appart central [GEOGRAPHIC_DATA]" at bounding box center [371, 266] width 160 height 52
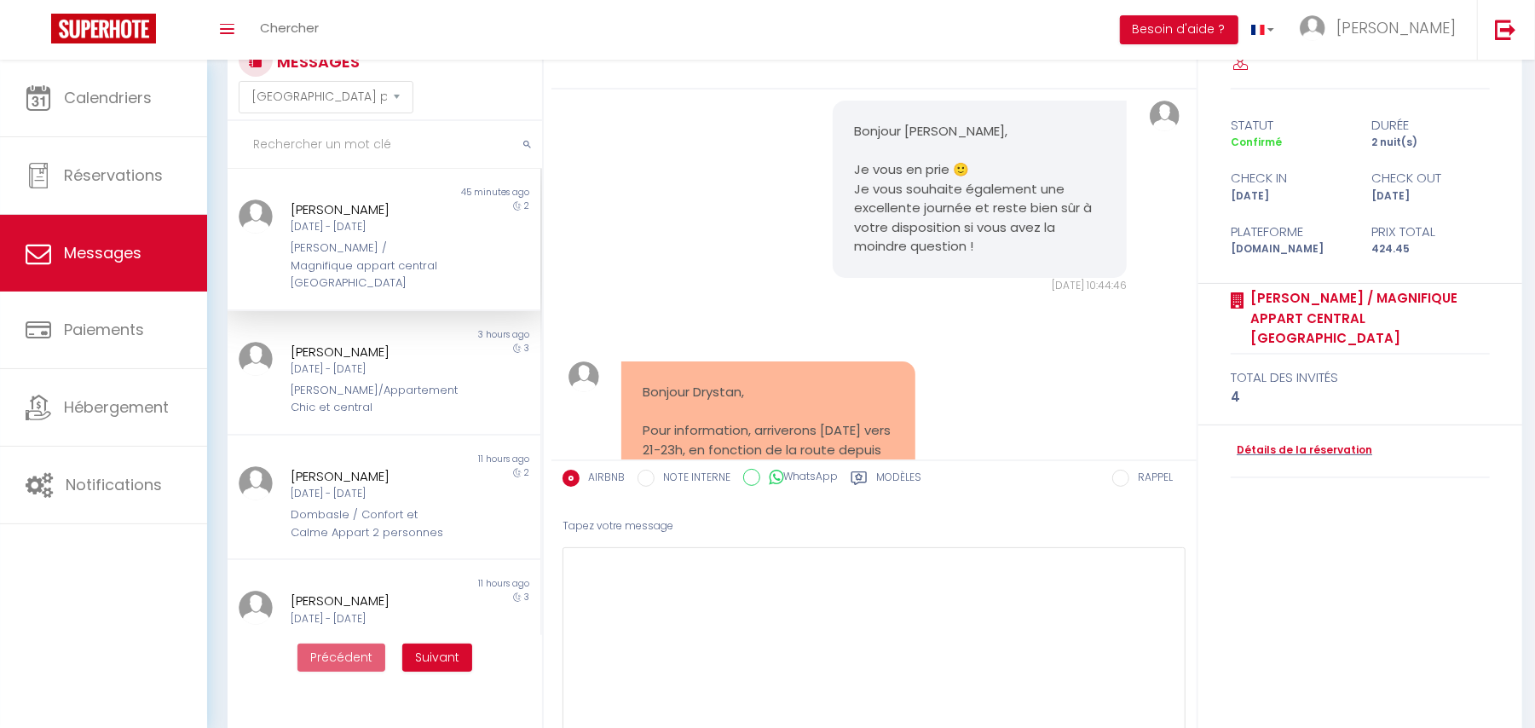
scroll to position [3079, 0]
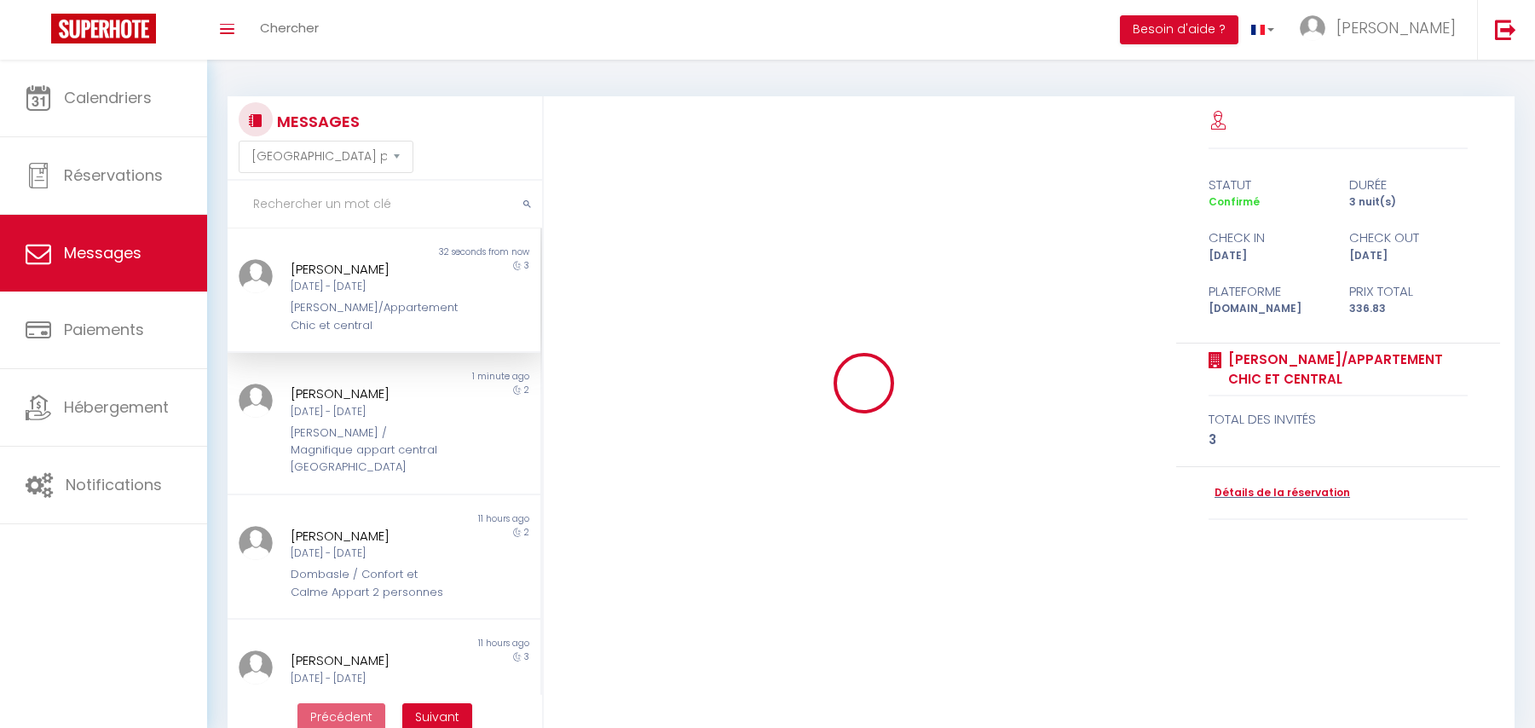
select select "message"
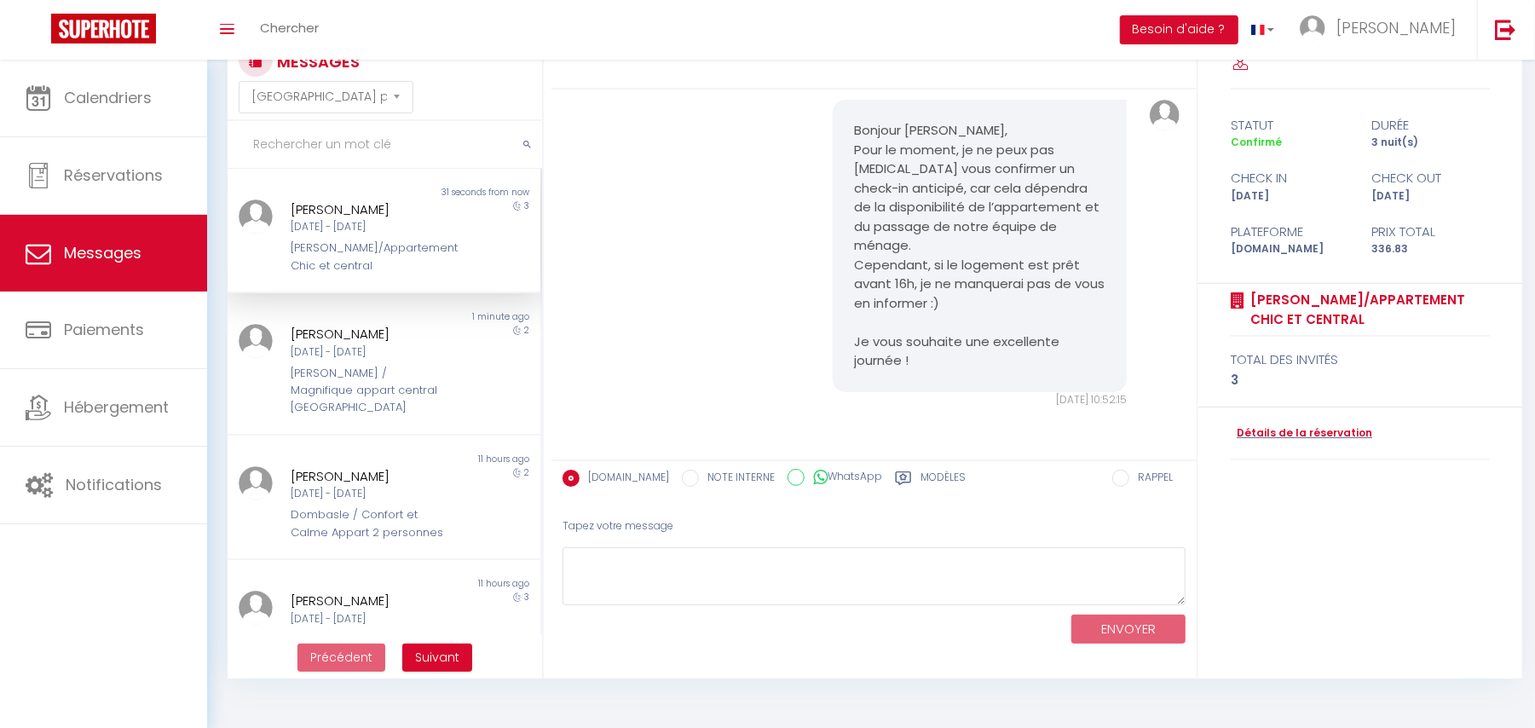
scroll to position [60, 0]
click at [270, 133] on input "text" at bounding box center [385, 145] width 315 height 48
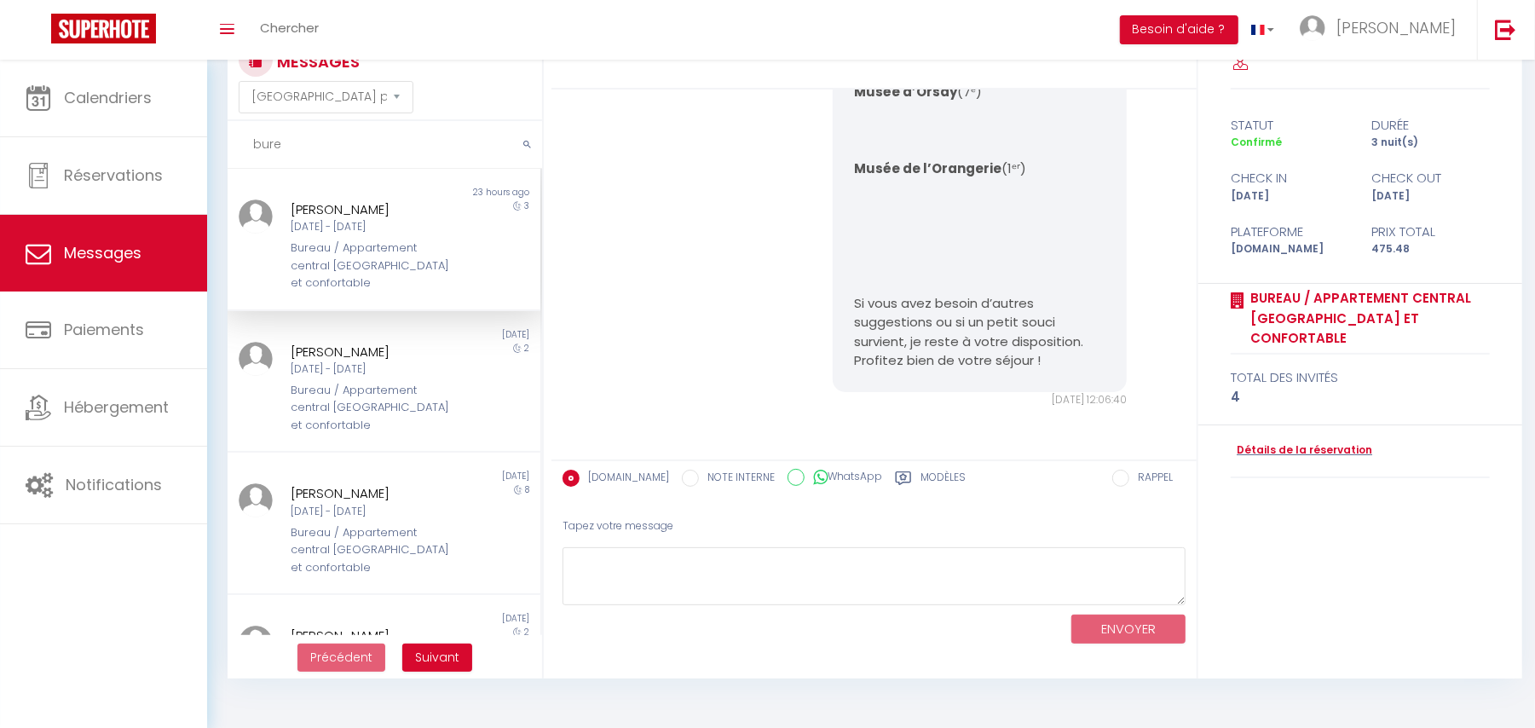
scroll to position [7049, 0]
type input "bureau"
click at [351, 240] on div "Bureau / Appartement central [GEOGRAPHIC_DATA] et confortable" at bounding box center [371, 266] width 160 height 52
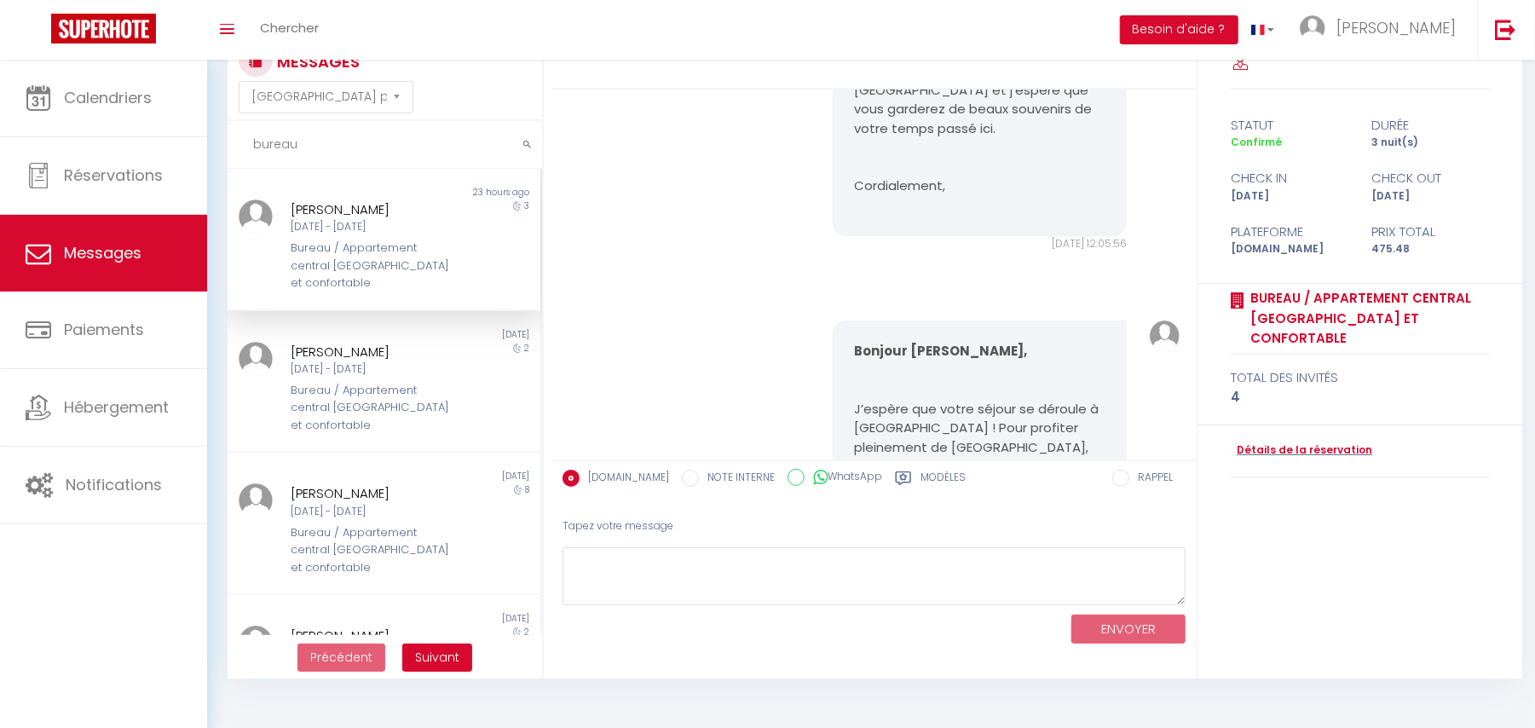
scroll to position [4434, 0]
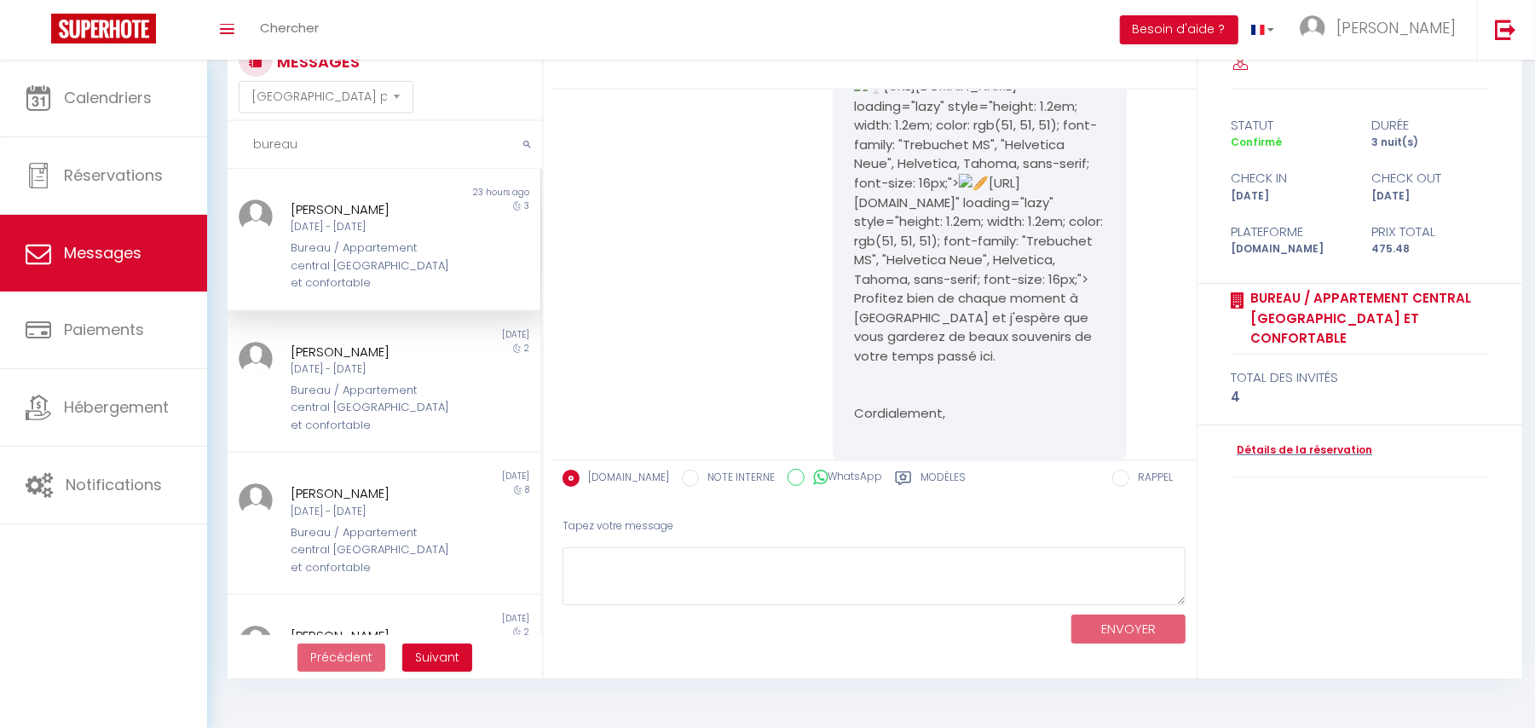
drag, startPoint x: 861, startPoint y: 274, endPoint x: 989, endPoint y: 298, distance: 130.2
drag, startPoint x: 850, startPoint y: 274, endPoint x: 990, endPoint y: 287, distance: 140.5
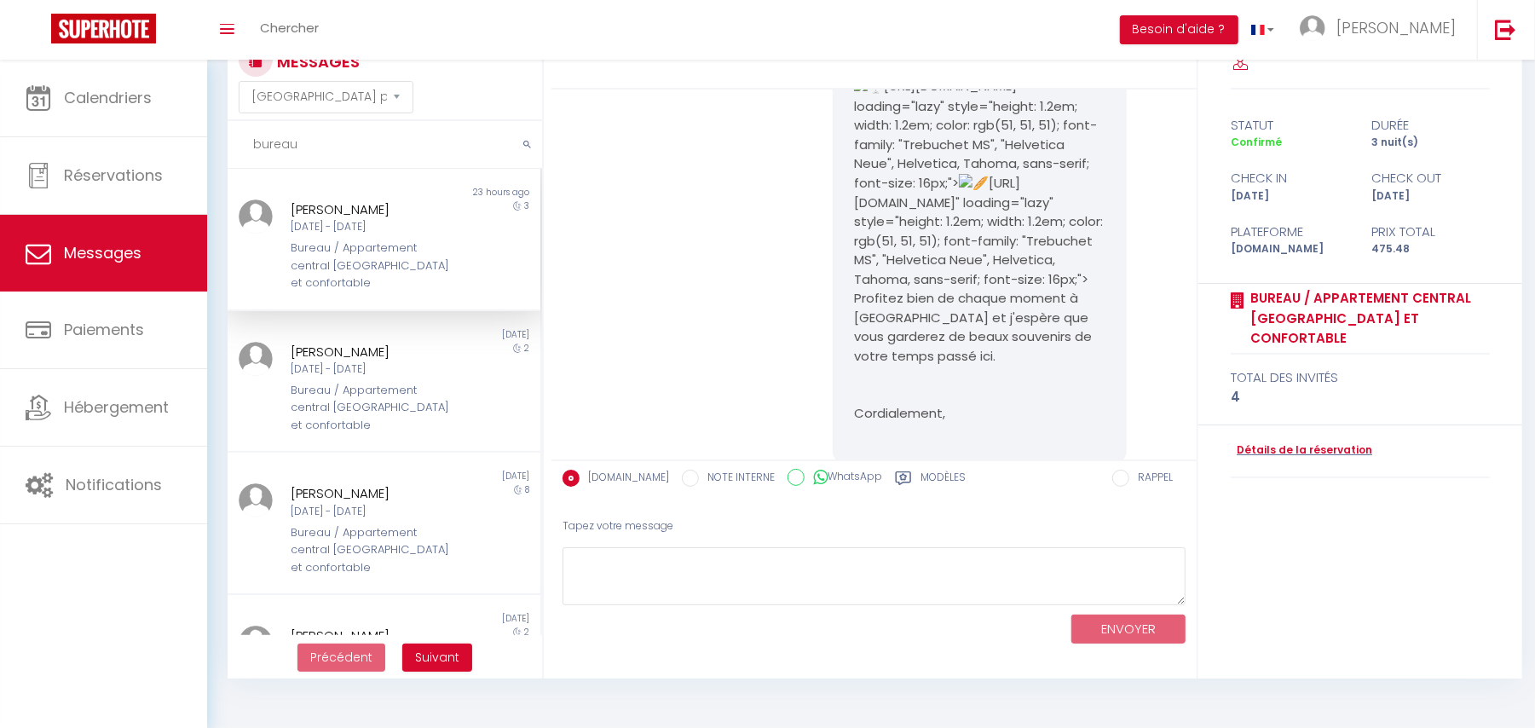
copy pre "- Nom : YassYass - Code : Maroc2021!"
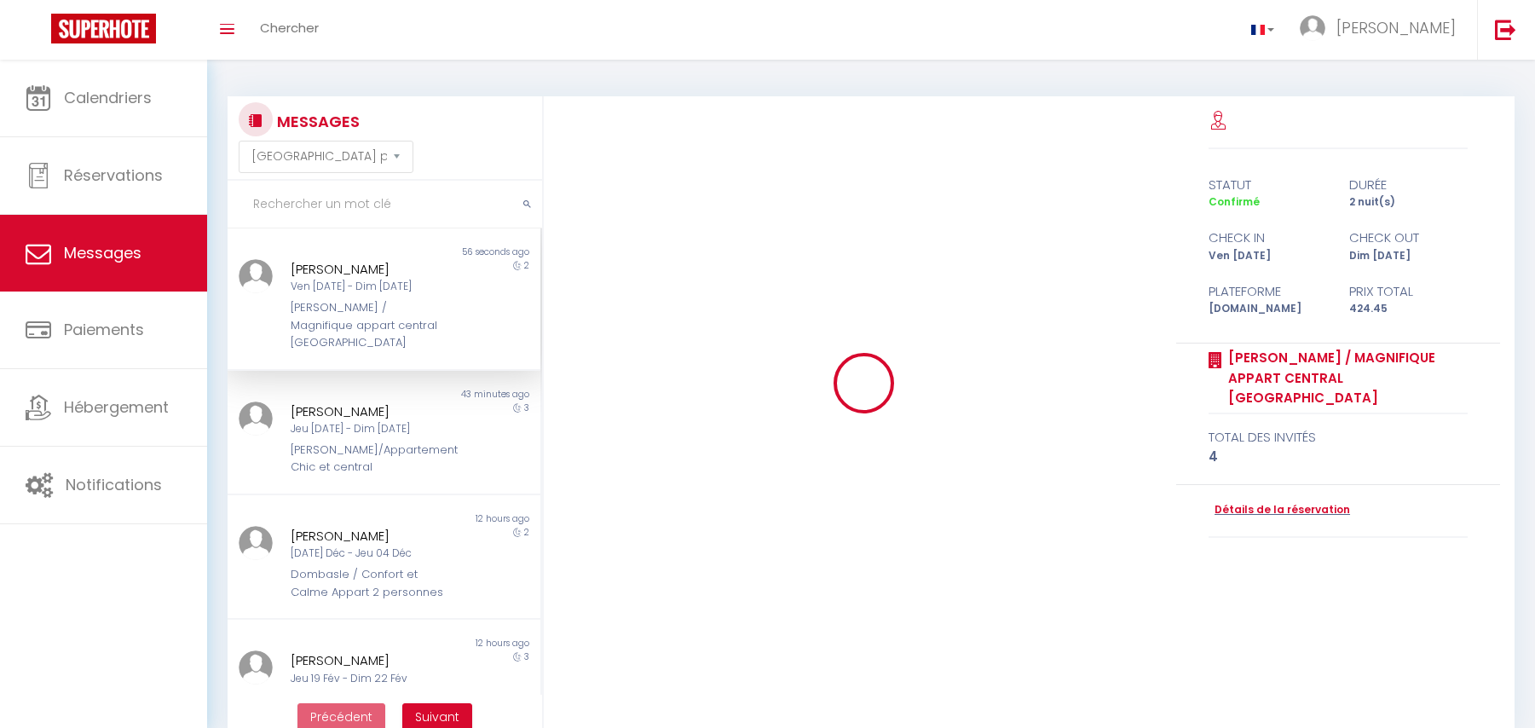
select select "message"
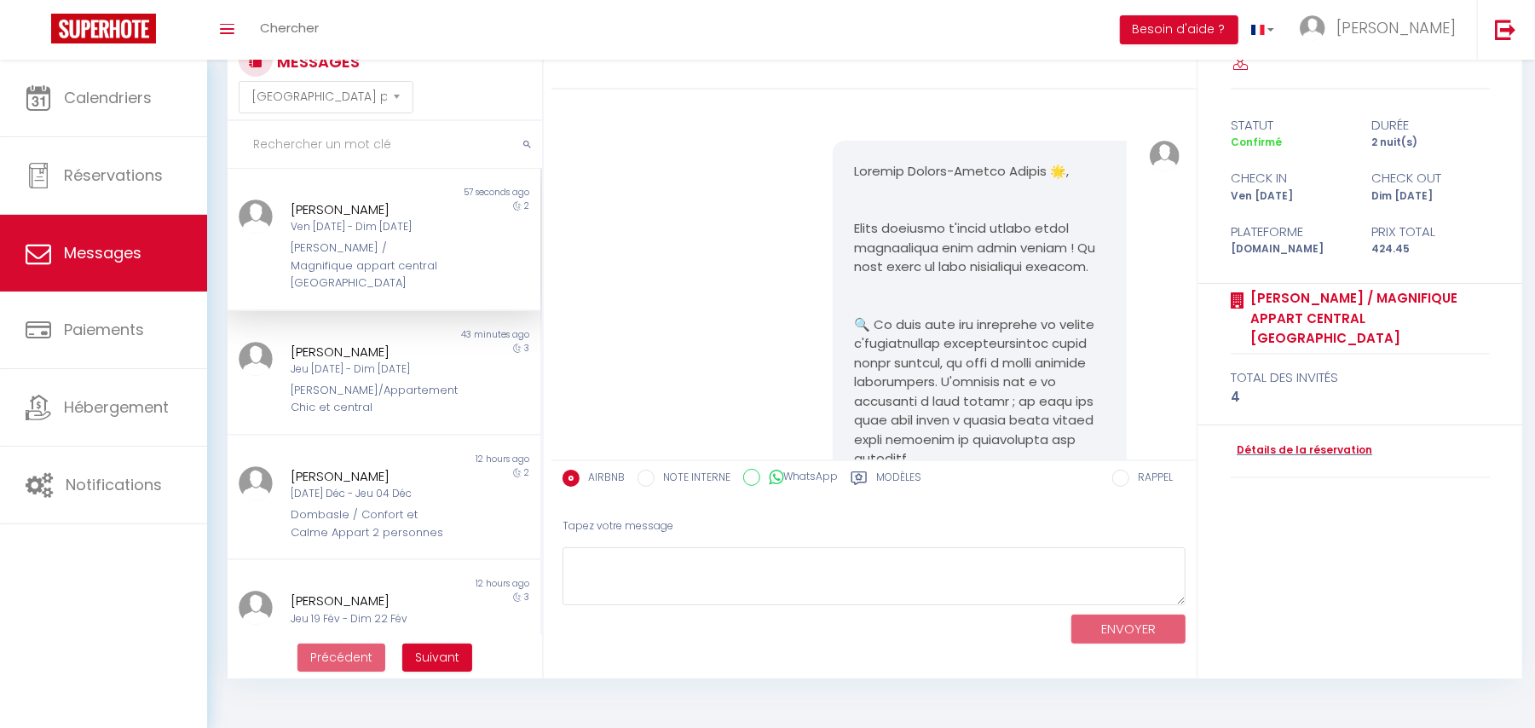
scroll to position [3321, 0]
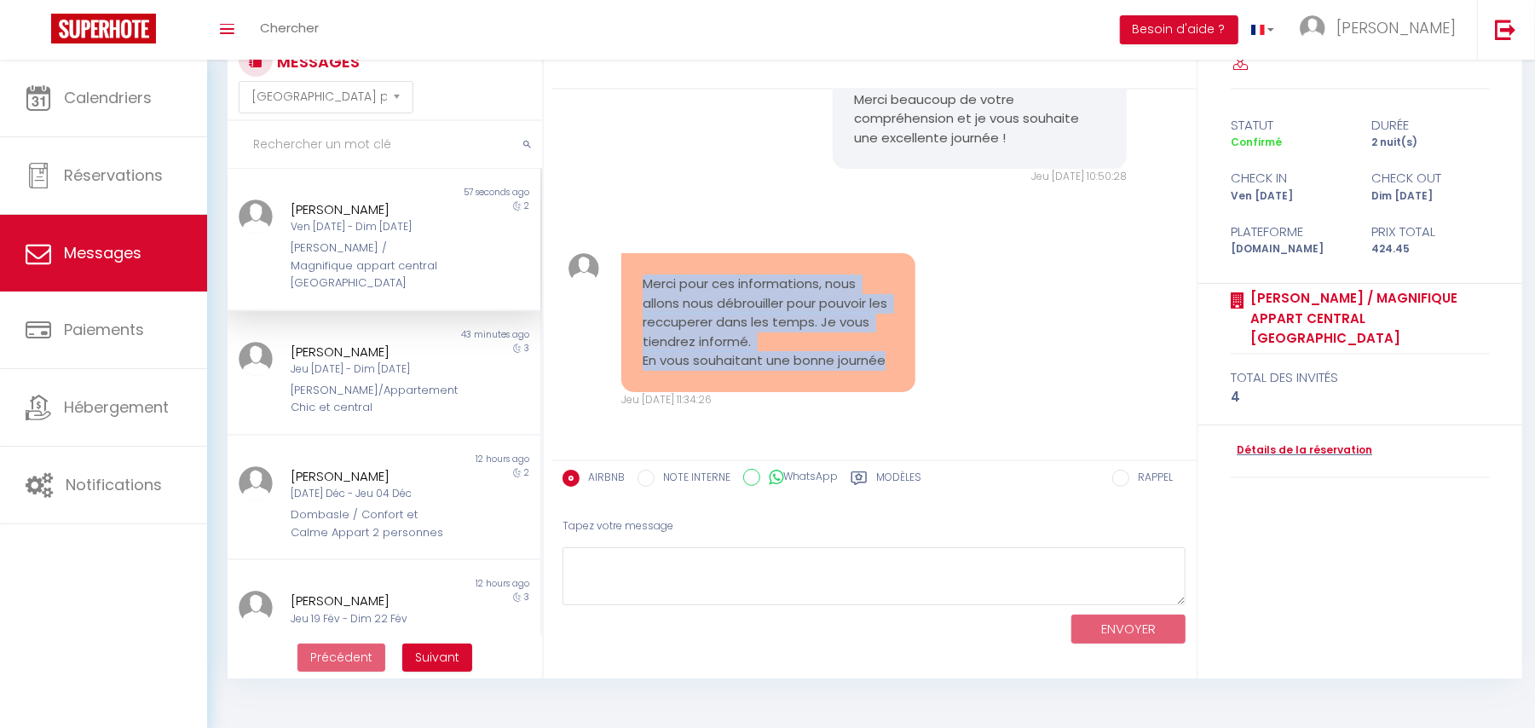
drag, startPoint x: 642, startPoint y: 259, endPoint x: 711, endPoint y: 358, distance: 120.6
click at [711, 358] on pre "Merci pour ces informations, nous allons nous débrouiller pour pouvoir les recc…" at bounding box center [769, 322] width 252 height 96
copy pre "Merci pour ces informations, nous allons nous débrouiller pour pouvoir les recc…"
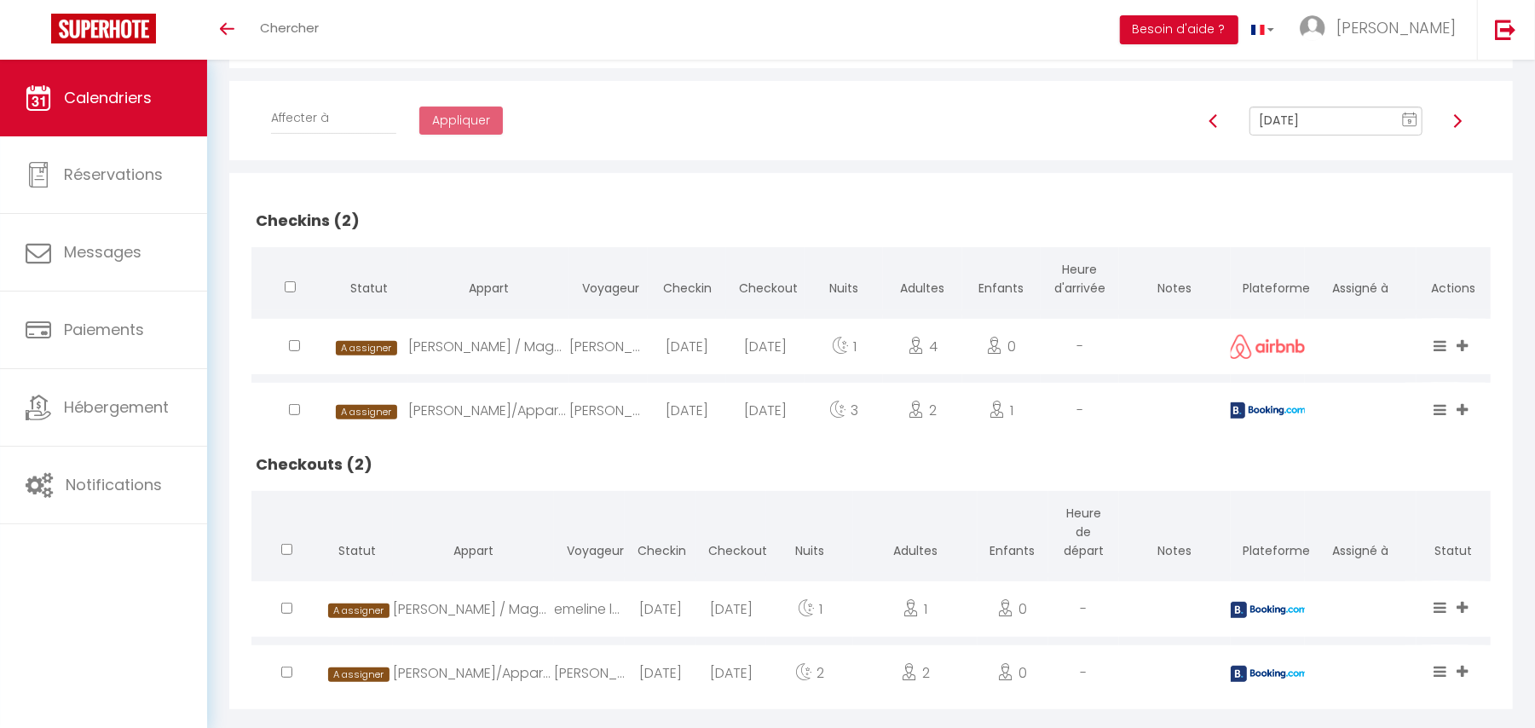
scroll to position [278, 0]
click at [1410, 119] on text "9" at bounding box center [1409, 122] width 4 height 8
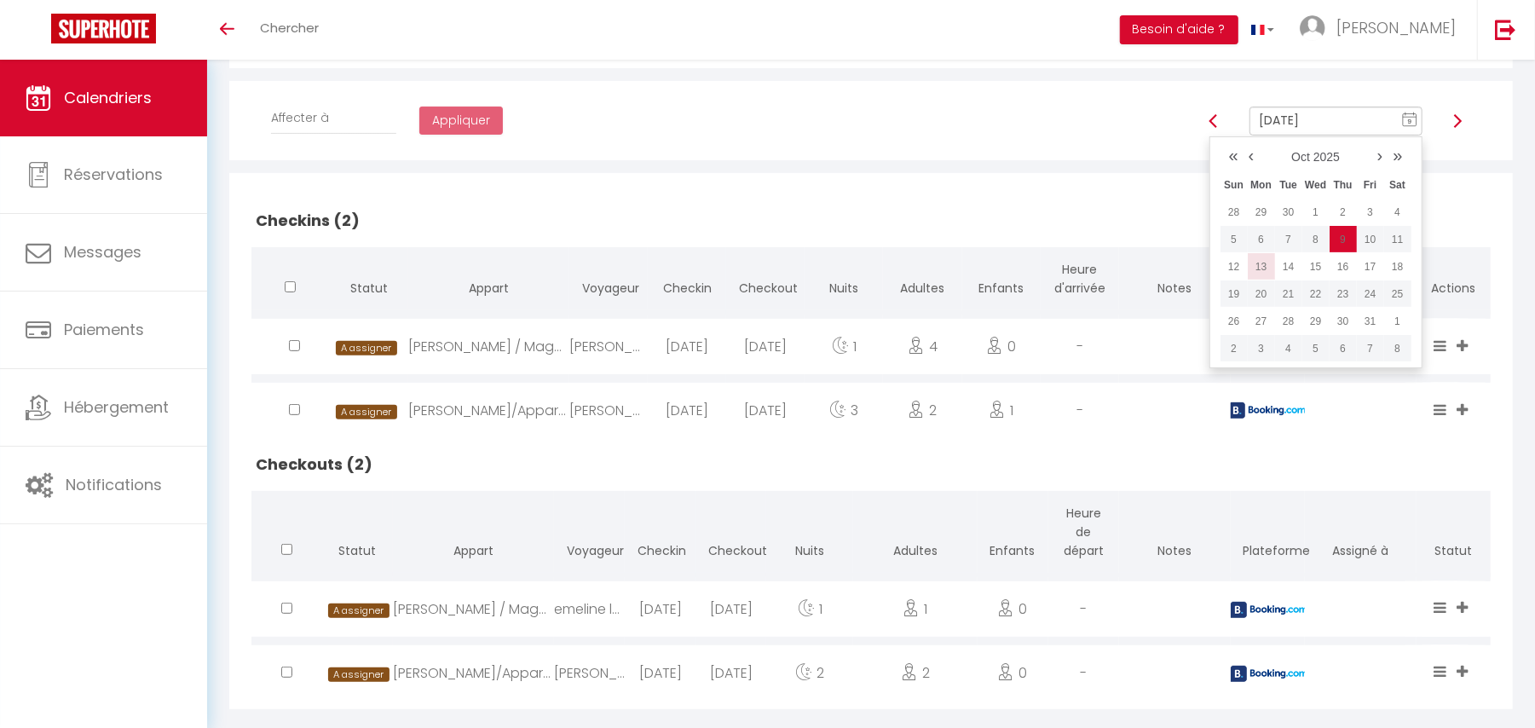
click at [1263, 267] on td "13" at bounding box center [1261, 266] width 27 height 27
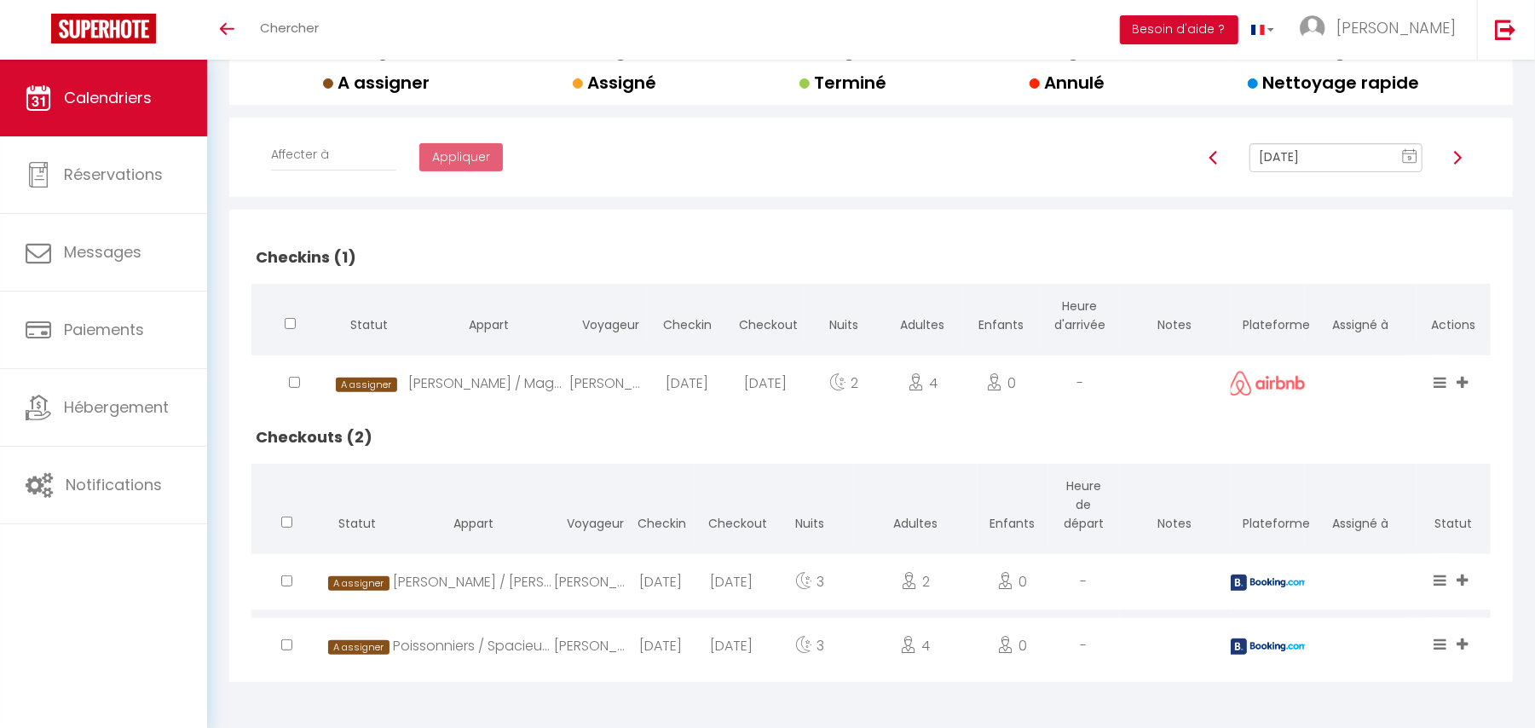
scroll to position [239, 0]
click at [1408, 151] on icon "9" at bounding box center [1409, 158] width 15 height 15
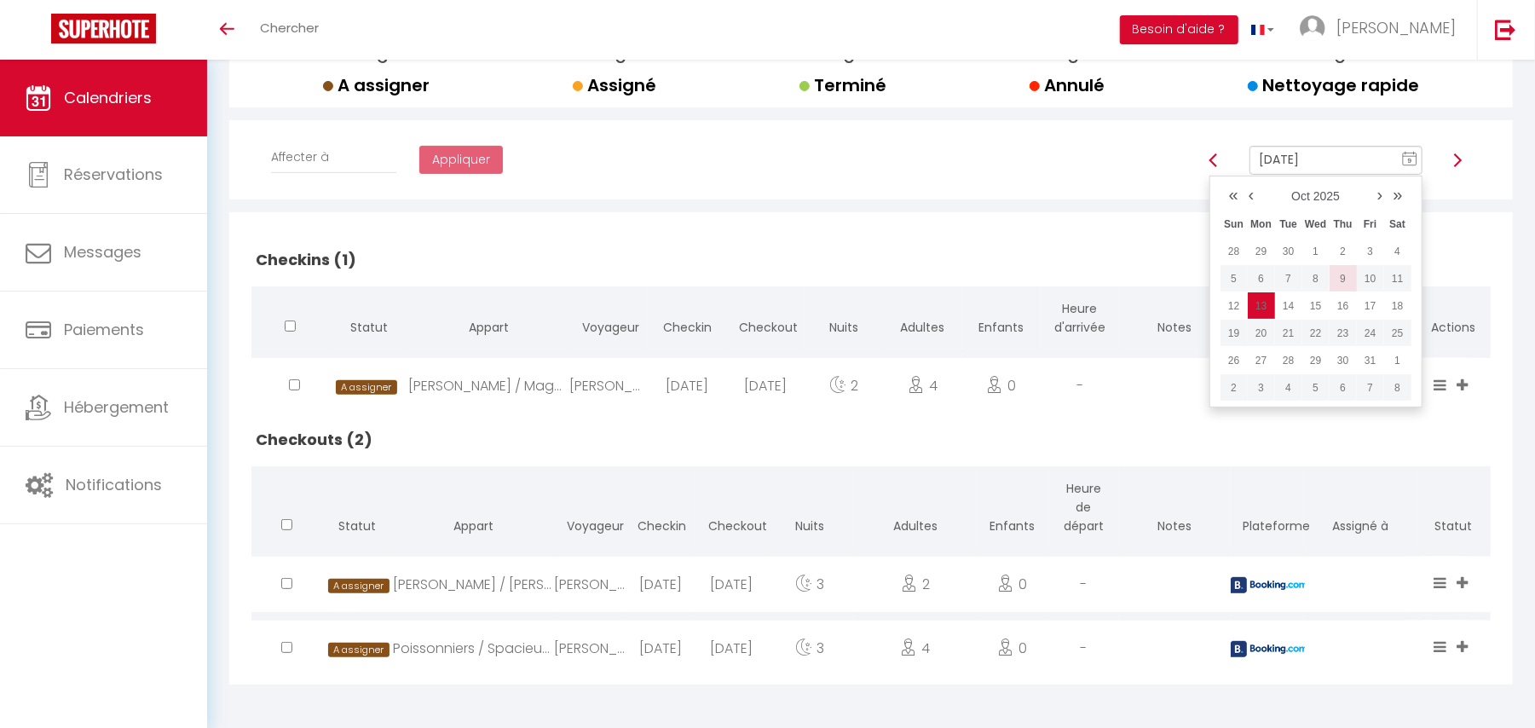
click at [1337, 281] on td "9" at bounding box center [1343, 278] width 27 height 27
type input "Oct 09, 2025"
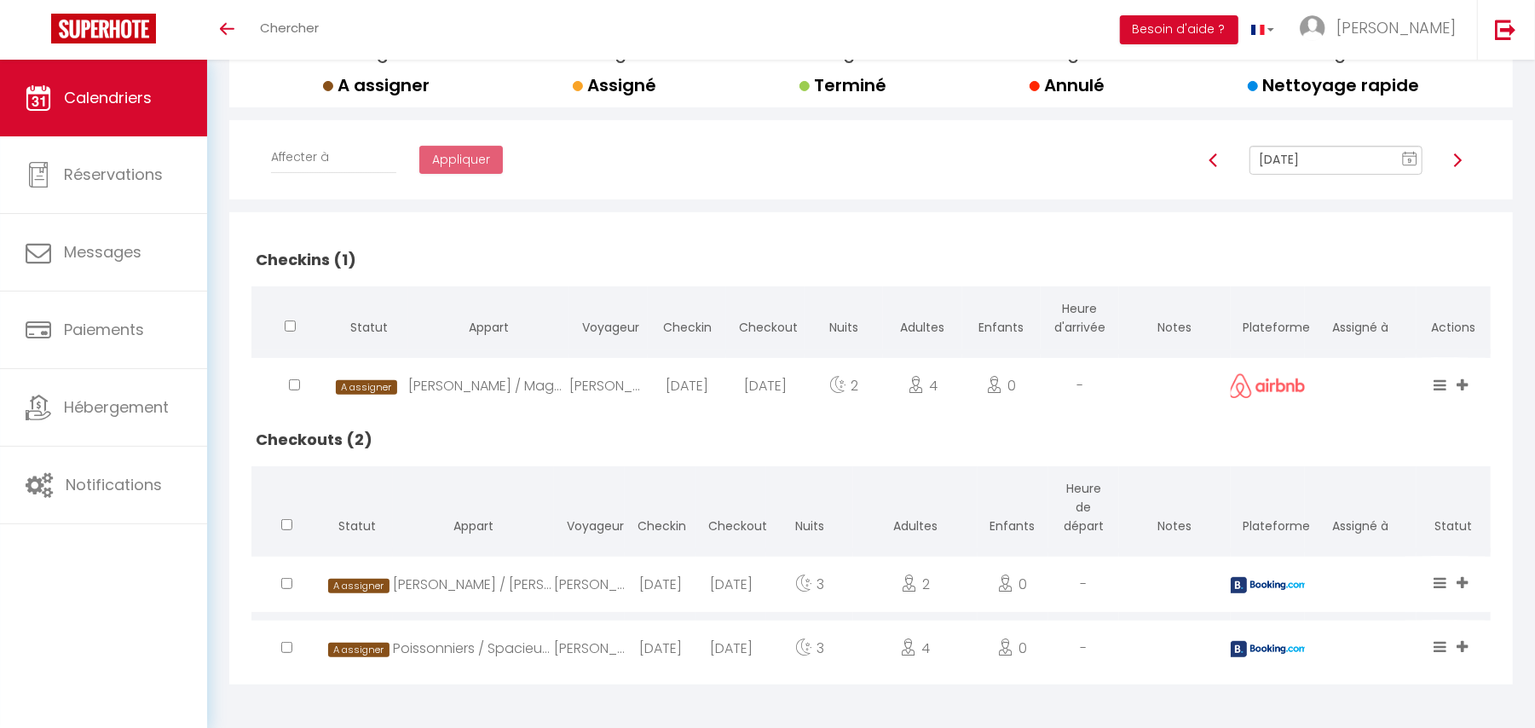
scroll to position [278, 0]
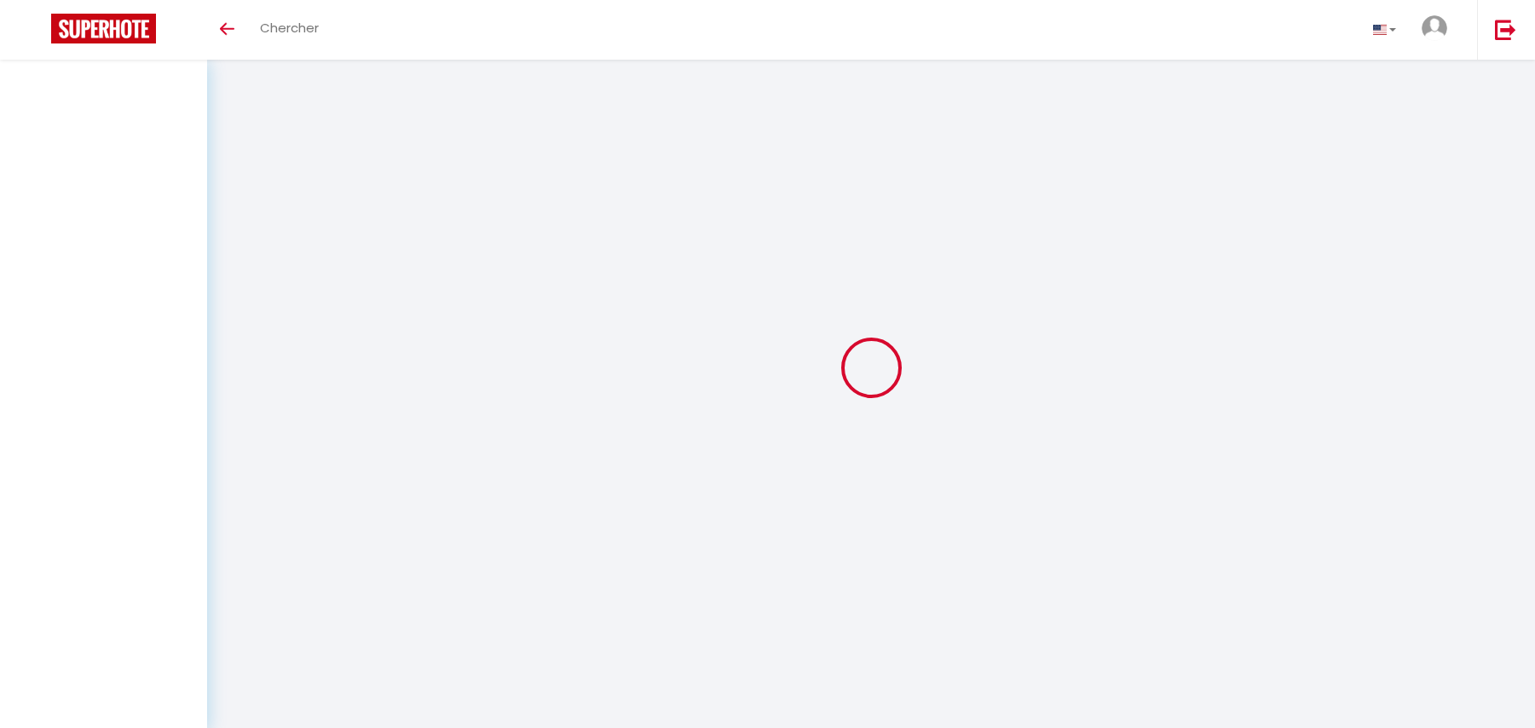
select select "message"
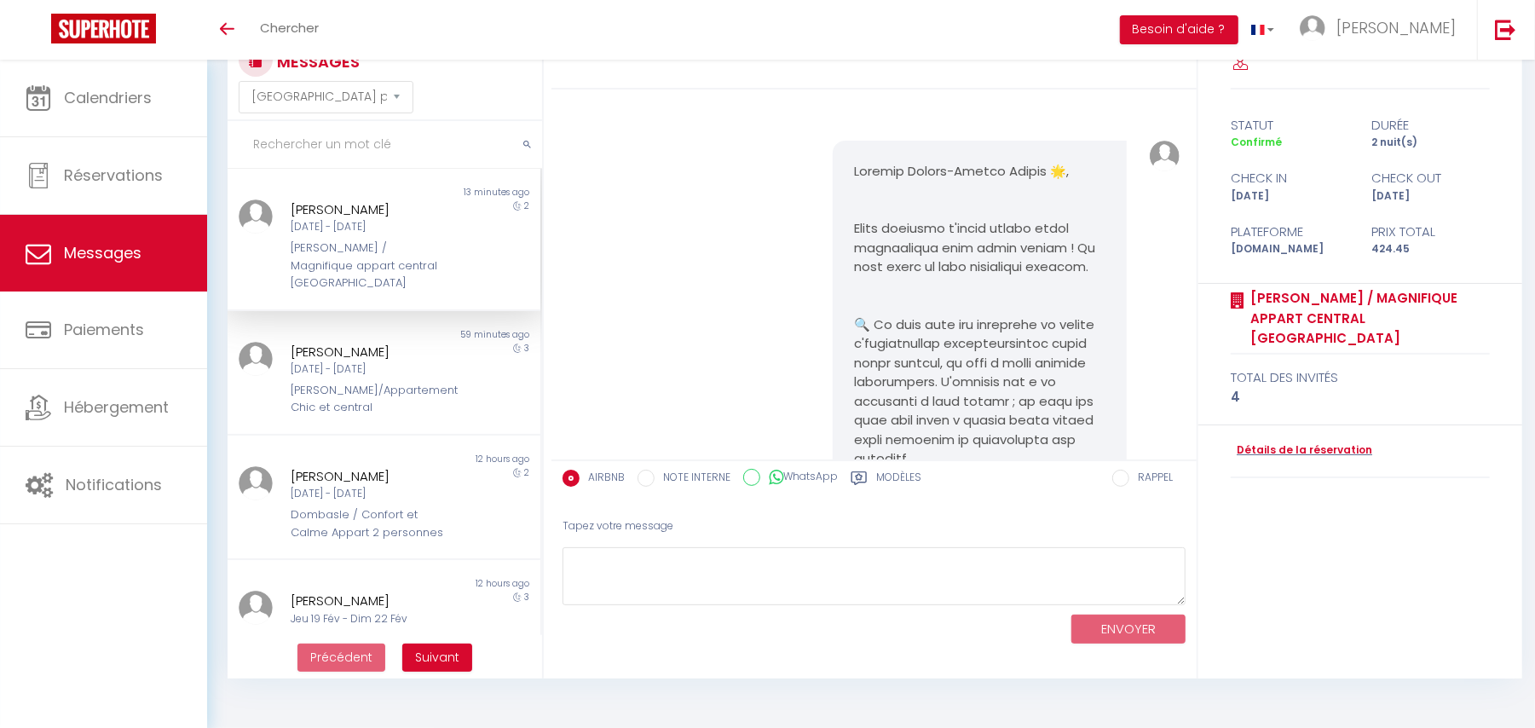
scroll to position [3485, 0]
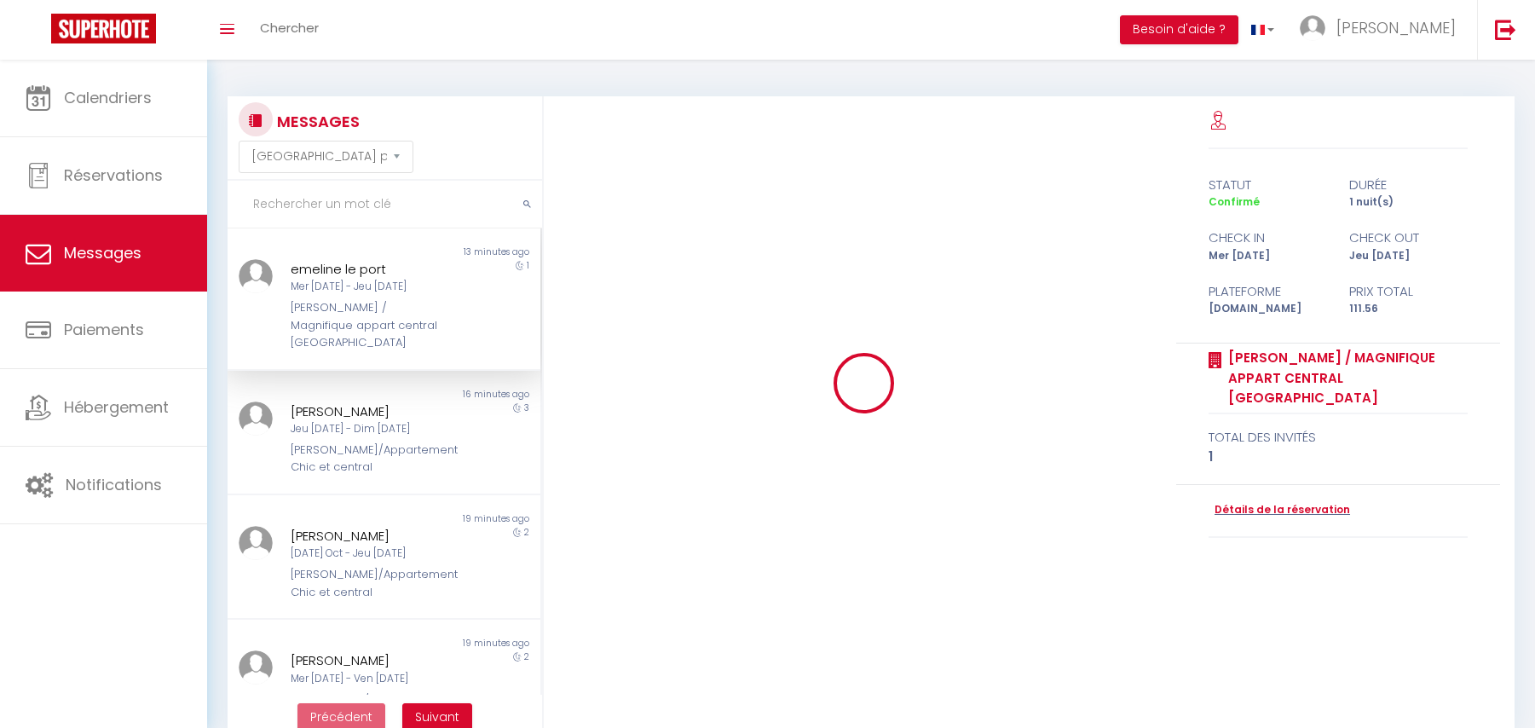
select select "message"
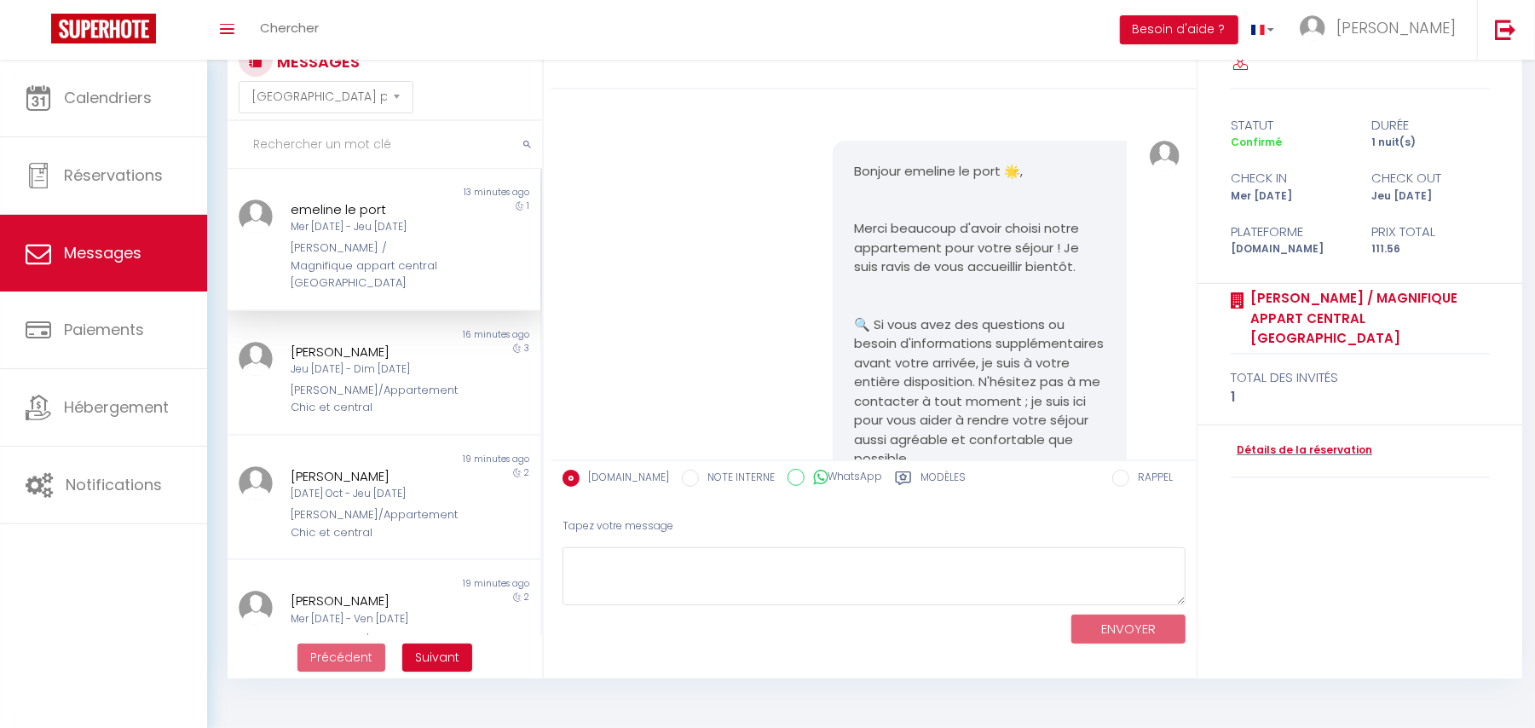
scroll to position [7990, 0]
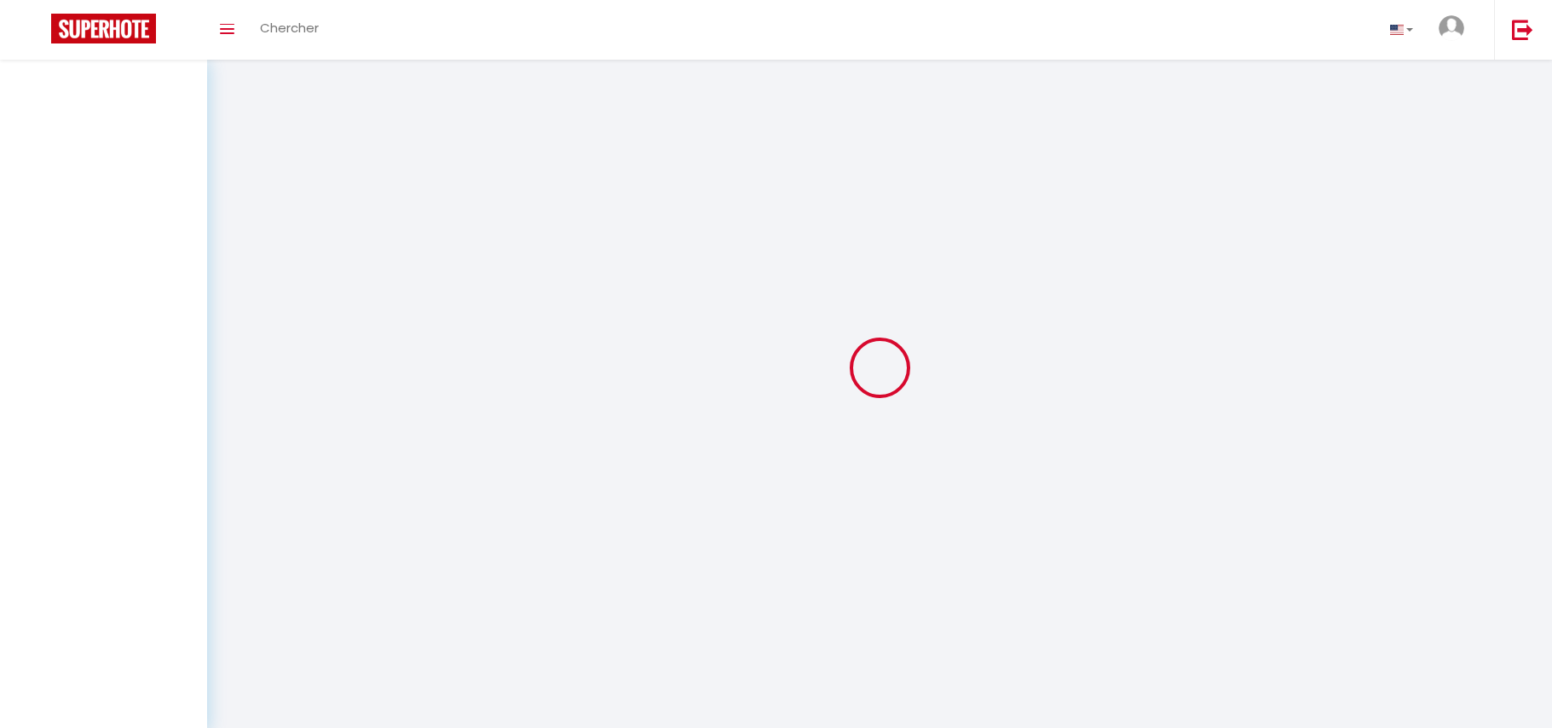
select select "message"
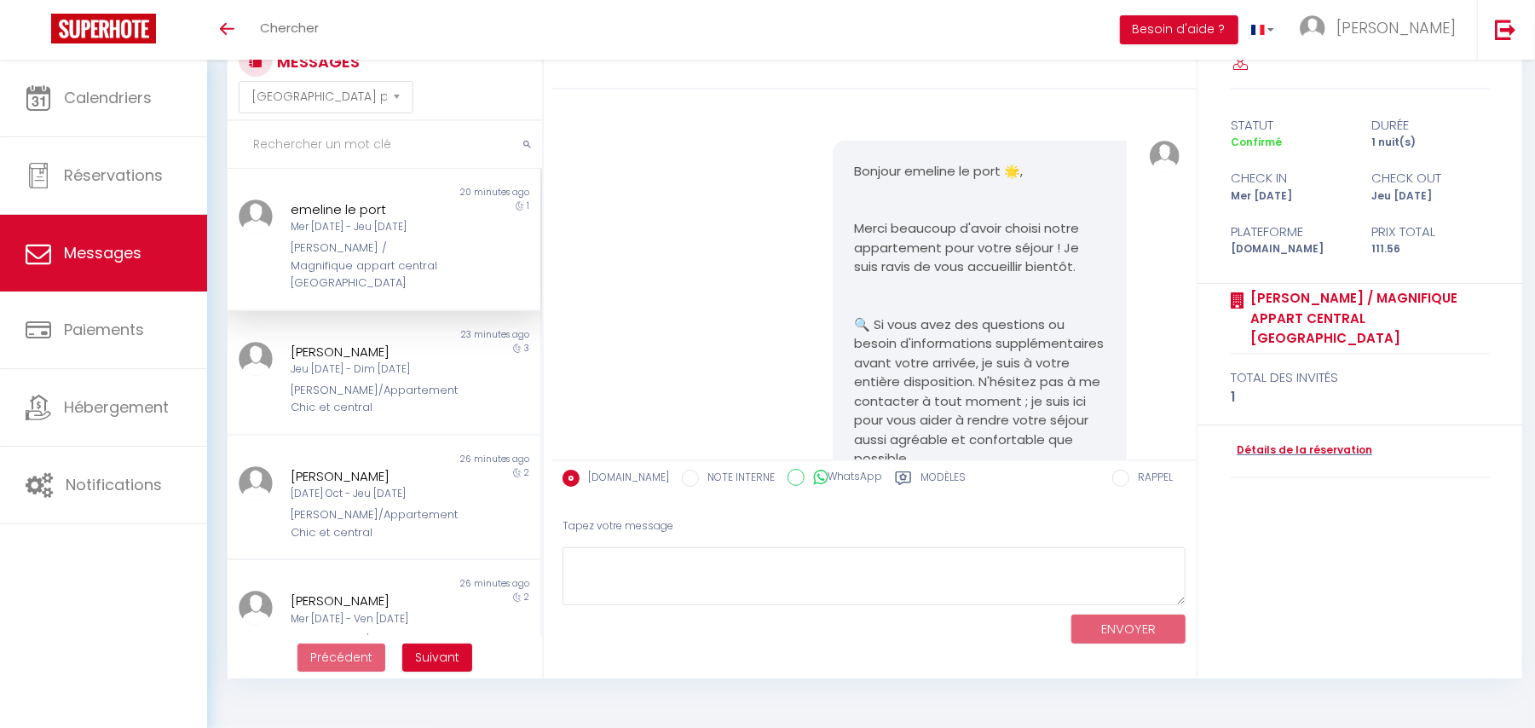
scroll to position [7990, 0]
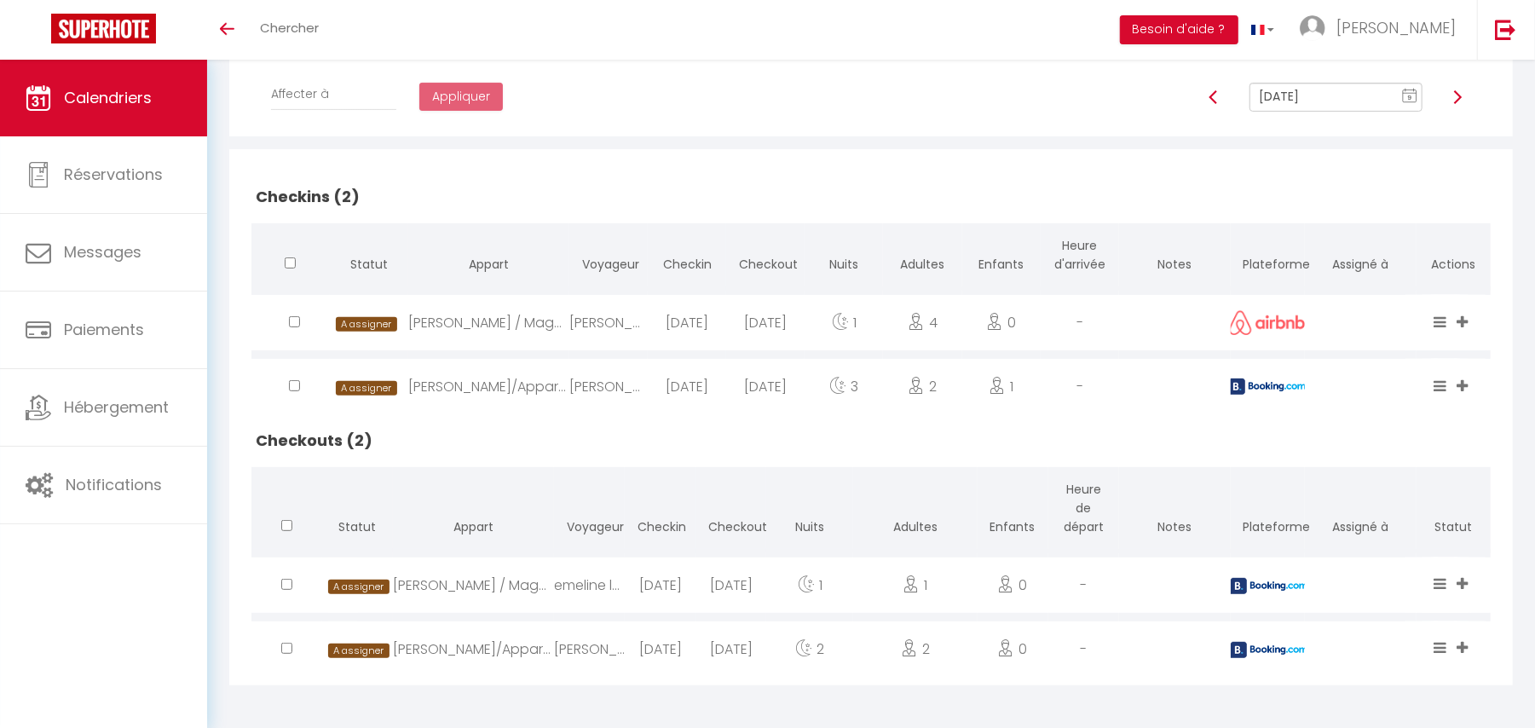
scroll to position [302, 0]
